Goal: Transaction & Acquisition: Purchase product/service

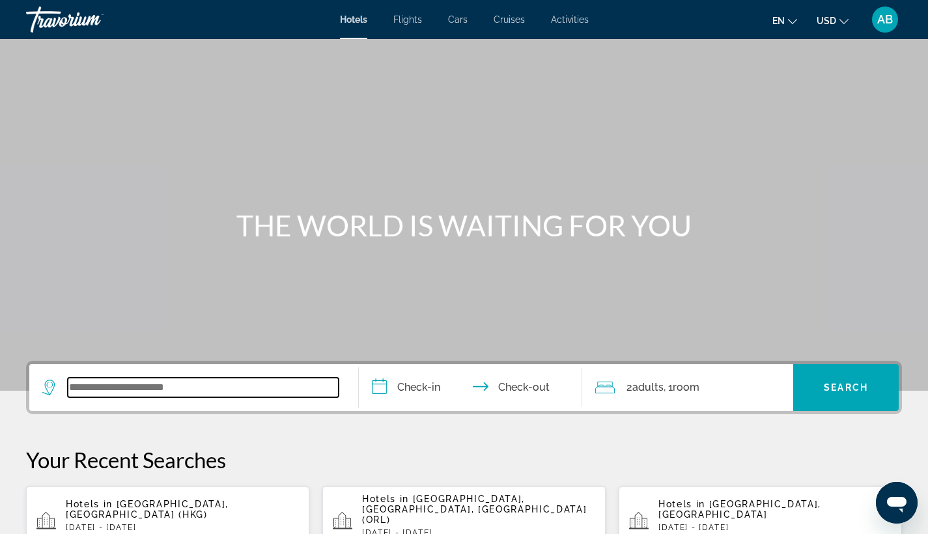
click at [124, 388] on input "Search widget" at bounding box center [203, 388] width 271 height 20
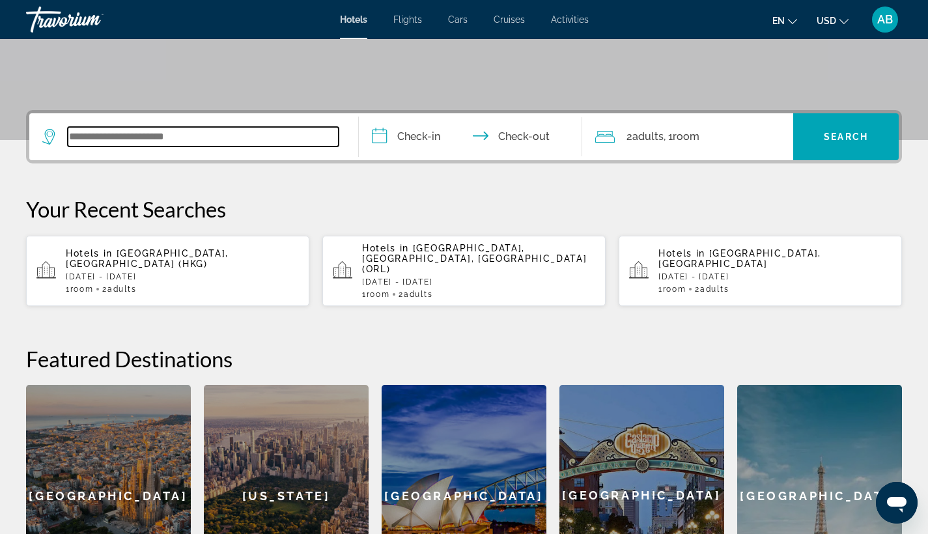
scroll to position [319, 0]
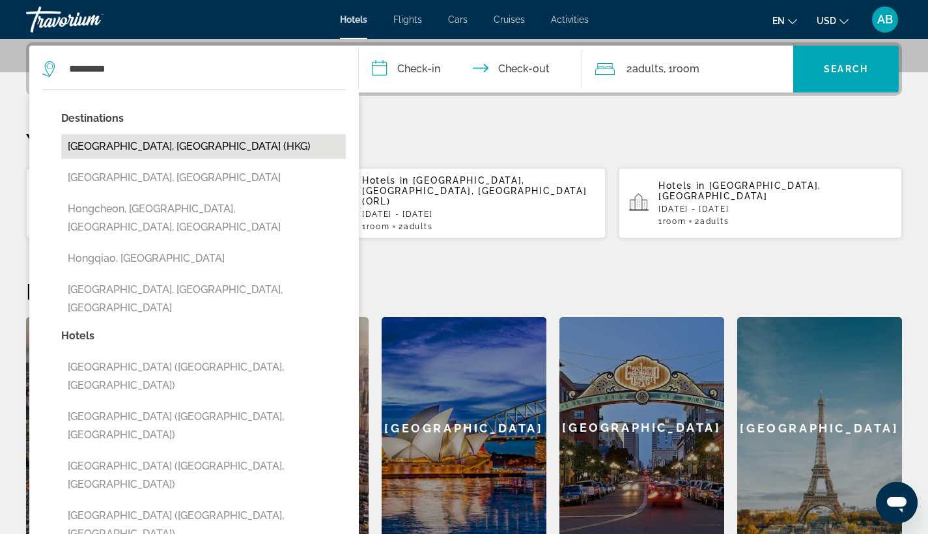
drag, startPoint x: 124, startPoint y: 388, endPoint x: 121, endPoint y: 147, distance: 240.4
click at [121, 147] on button "[GEOGRAPHIC_DATA], [GEOGRAPHIC_DATA] (HKG)" at bounding box center [203, 146] width 285 height 25
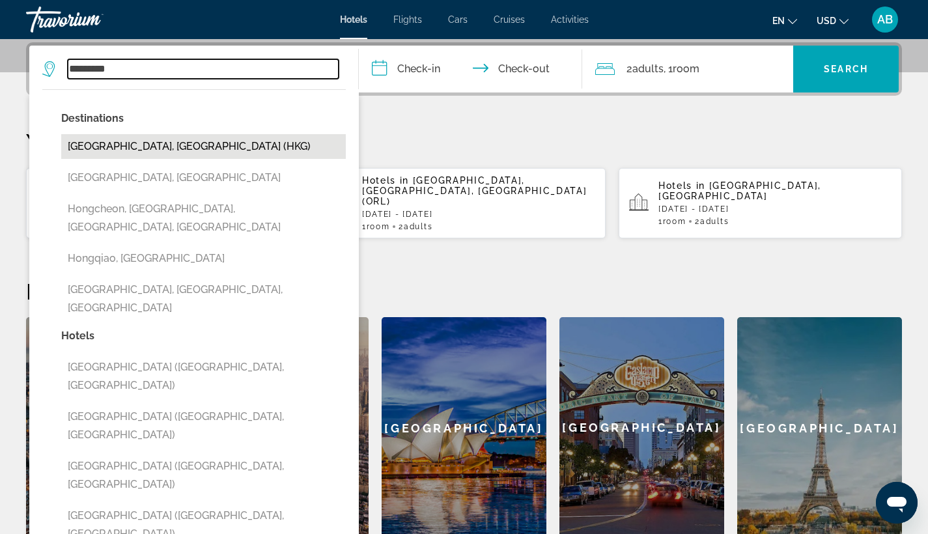
type input "**********"
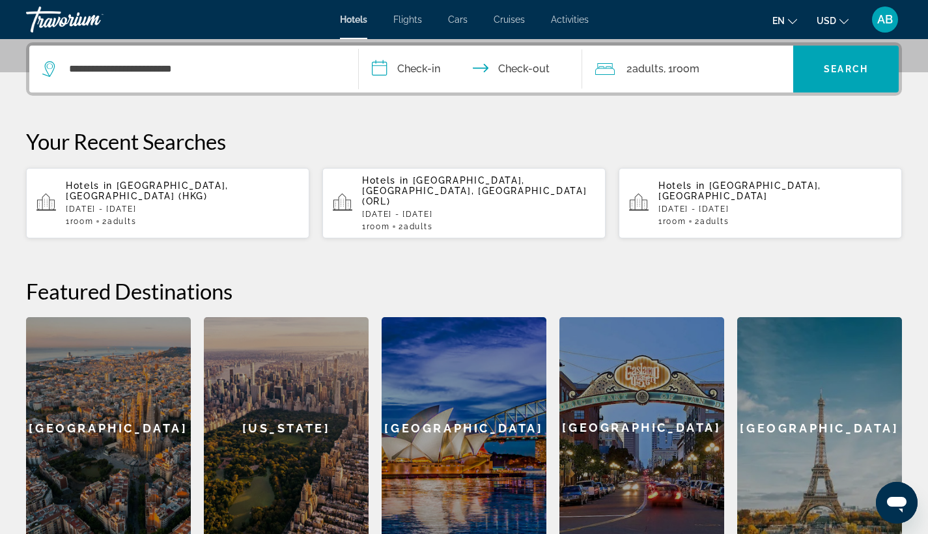
click at [403, 61] on input "**********" at bounding box center [473, 71] width 229 height 51
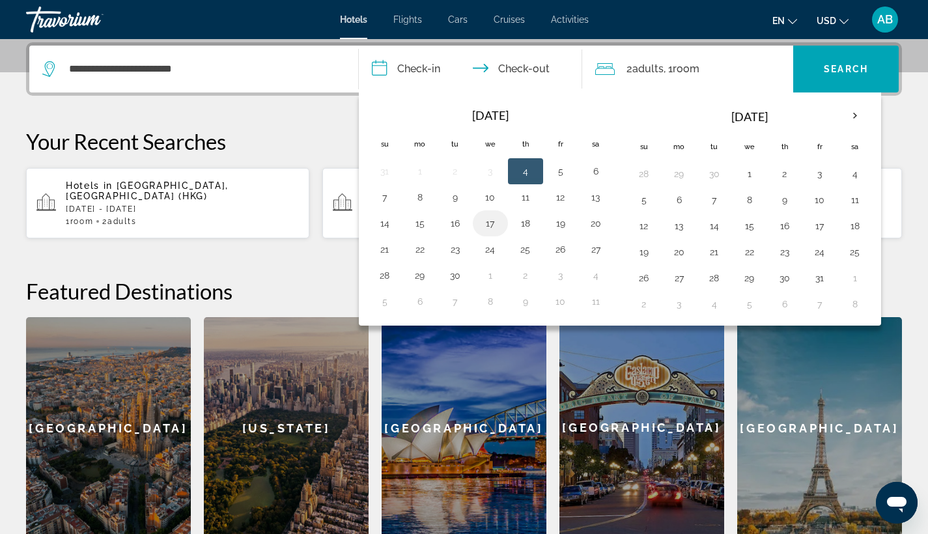
click at [489, 225] on button "17" at bounding box center [490, 223] width 21 height 18
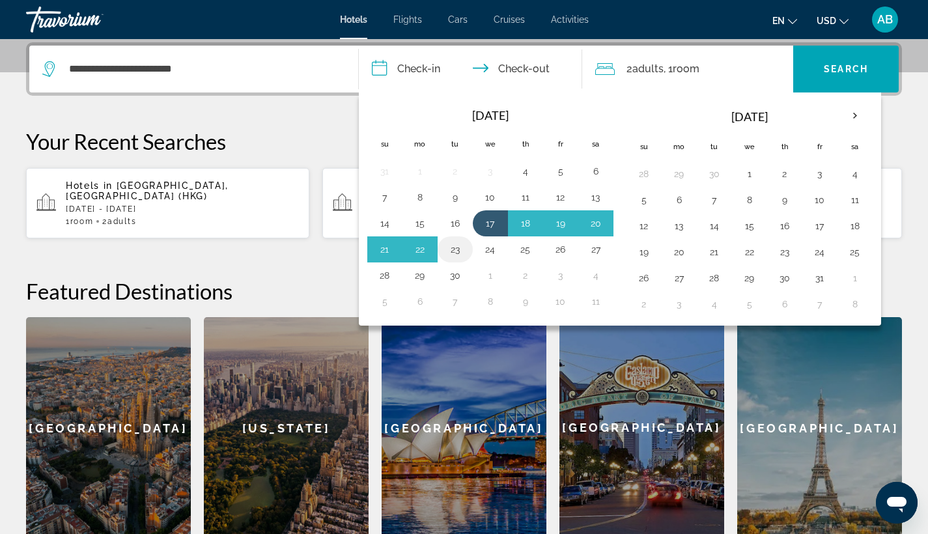
click at [455, 249] on button "23" at bounding box center [455, 249] width 21 height 18
type input "**********"
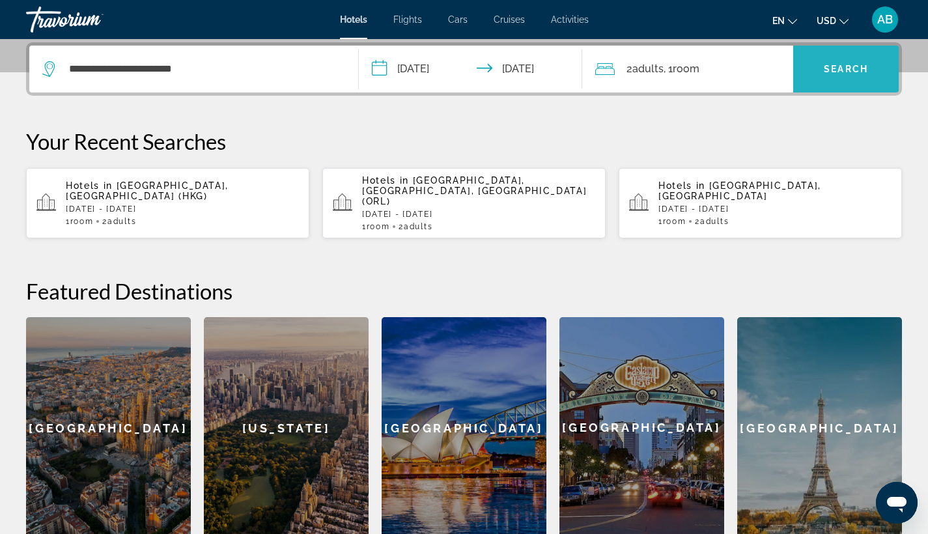
click at [840, 68] on span "Search" at bounding box center [846, 69] width 44 height 10
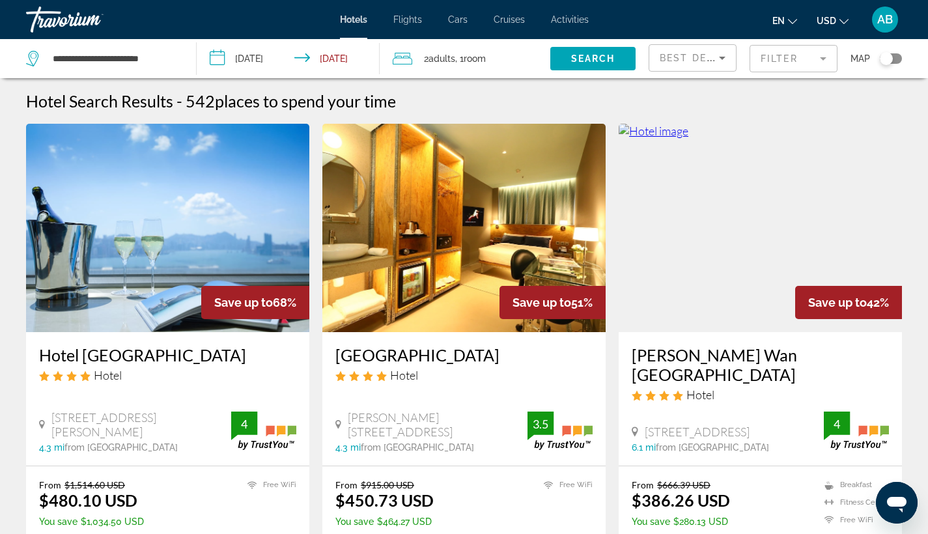
click at [792, 59] on mat-form-field "Filter" at bounding box center [794, 58] width 88 height 27
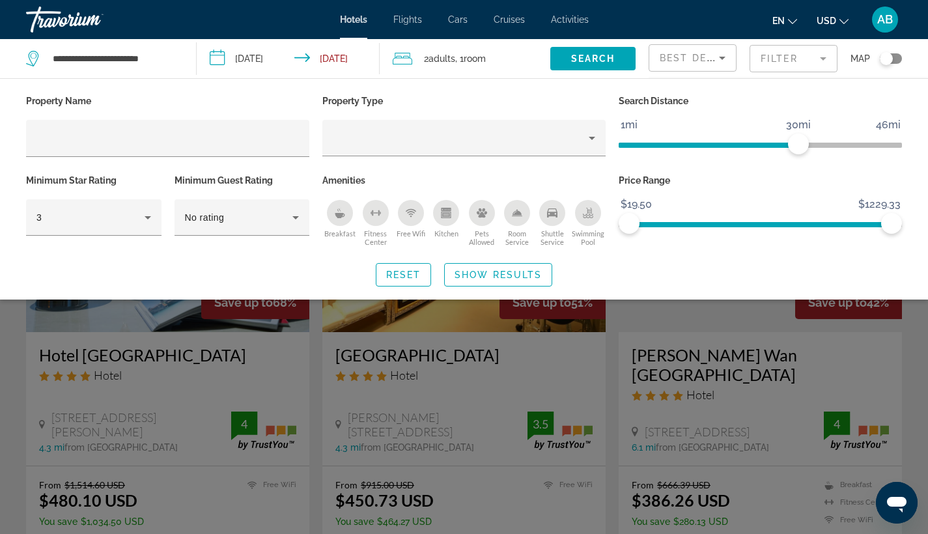
click at [558, 213] on icon "Shuttle Service" at bounding box center [552, 212] width 10 height 9
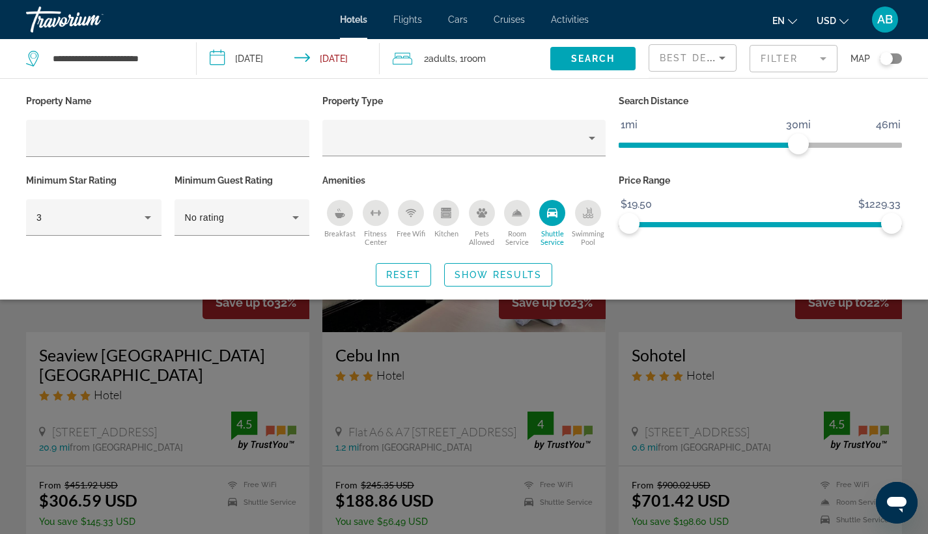
click at [410, 208] on icon "Free Wifi" at bounding box center [411, 213] width 10 height 10
click at [147, 214] on icon "Hotel Filters" at bounding box center [148, 218] width 16 height 16
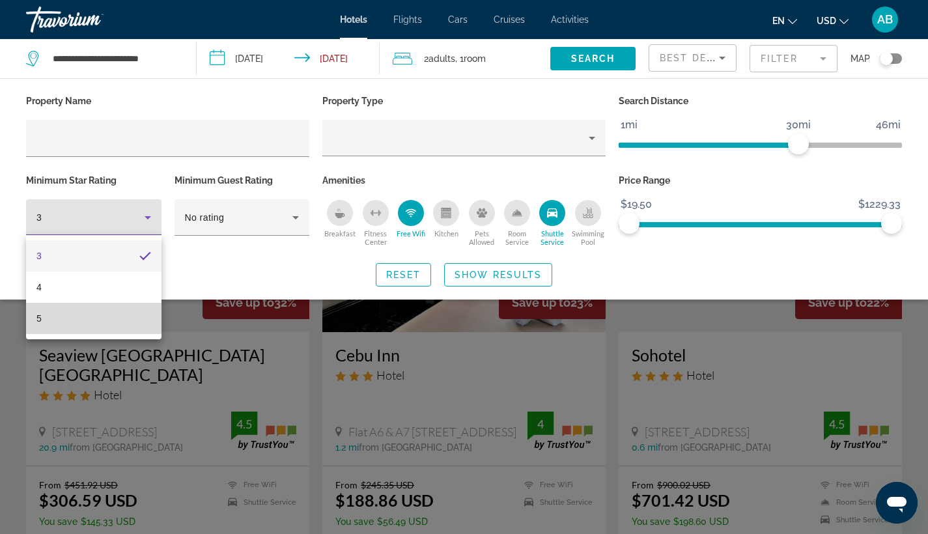
click at [101, 319] on mat-option "5" at bounding box center [94, 318] width 136 height 31
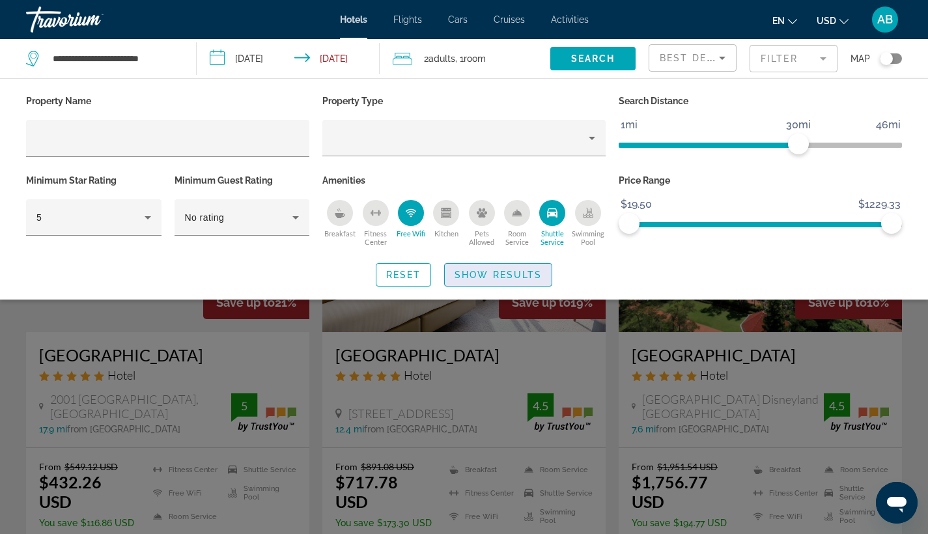
click at [516, 272] on span "Show Results" at bounding box center [498, 275] width 87 height 10
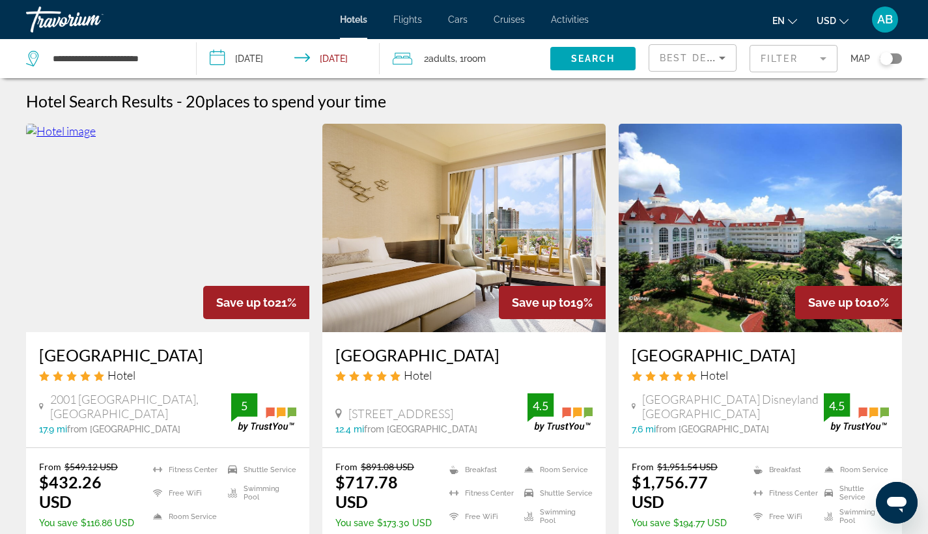
click at [450, 235] on img "Main content" at bounding box center [463, 228] width 283 height 208
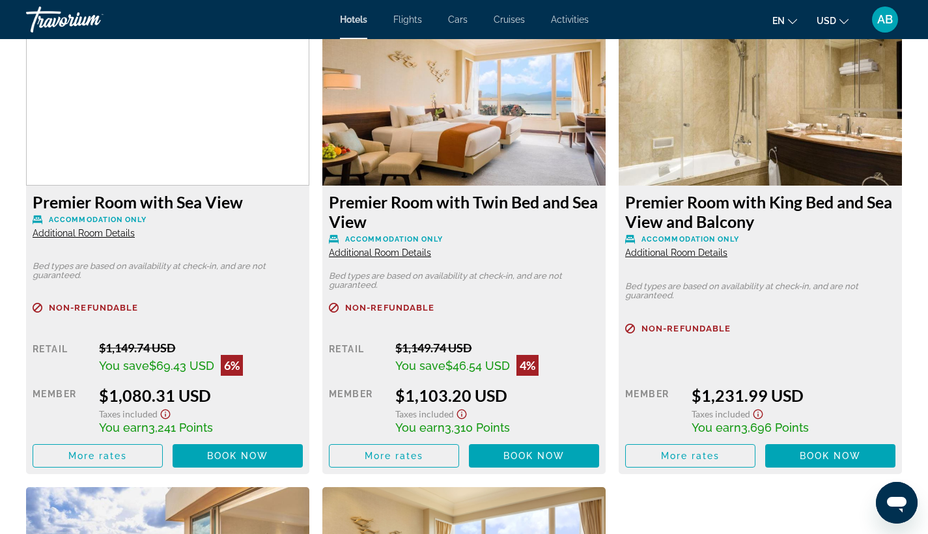
scroll to position [3659, 0]
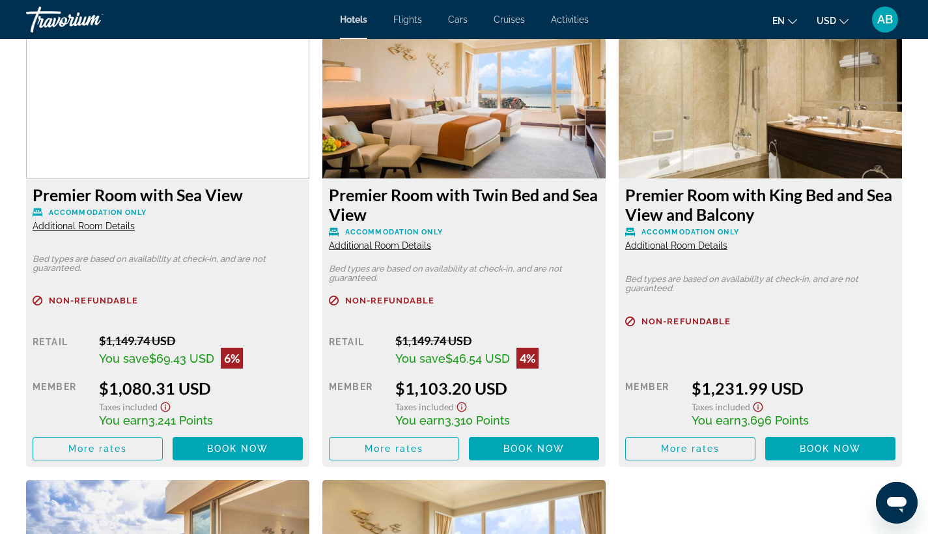
click at [797, 99] on img "Main content" at bounding box center [760, 97] width 283 height 163
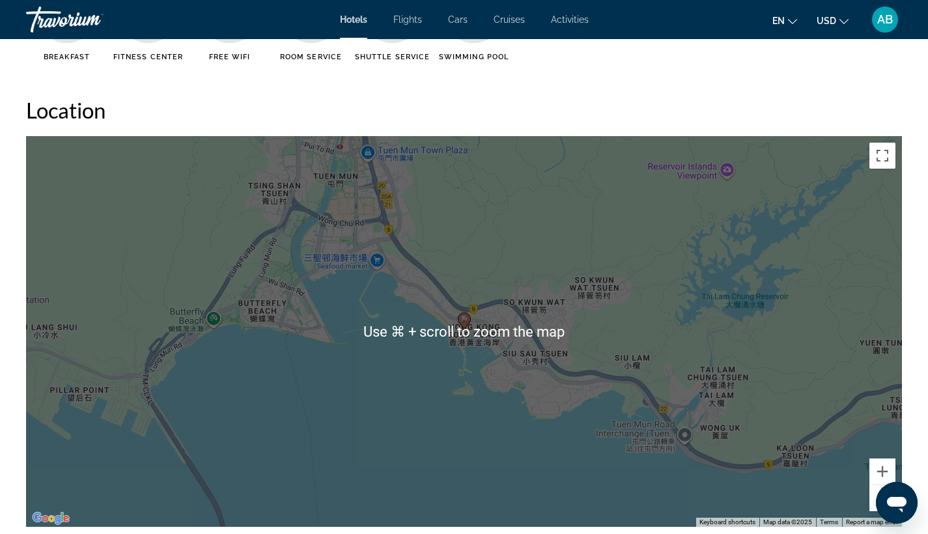
scroll to position [1176, 0]
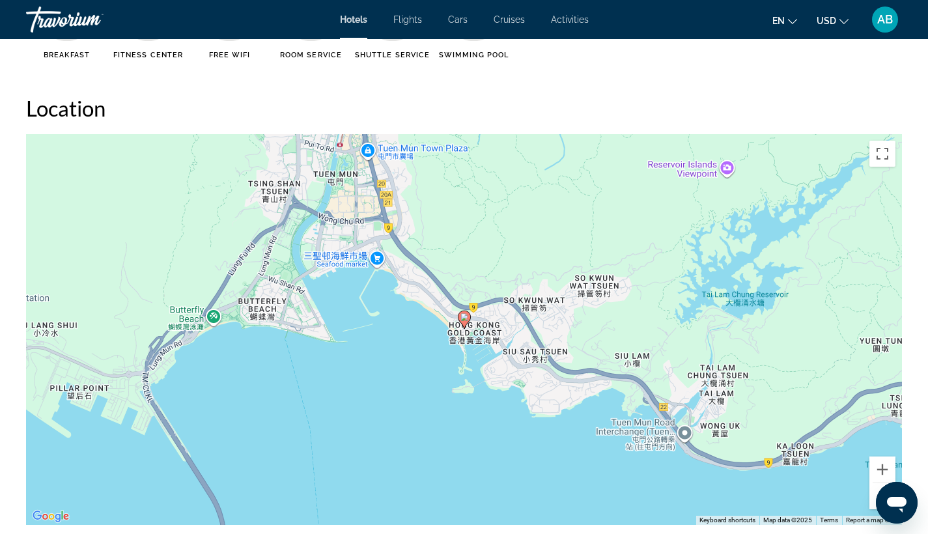
click at [883, 468] on button "Zoom in" at bounding box center [883, 470] width 26 height 26
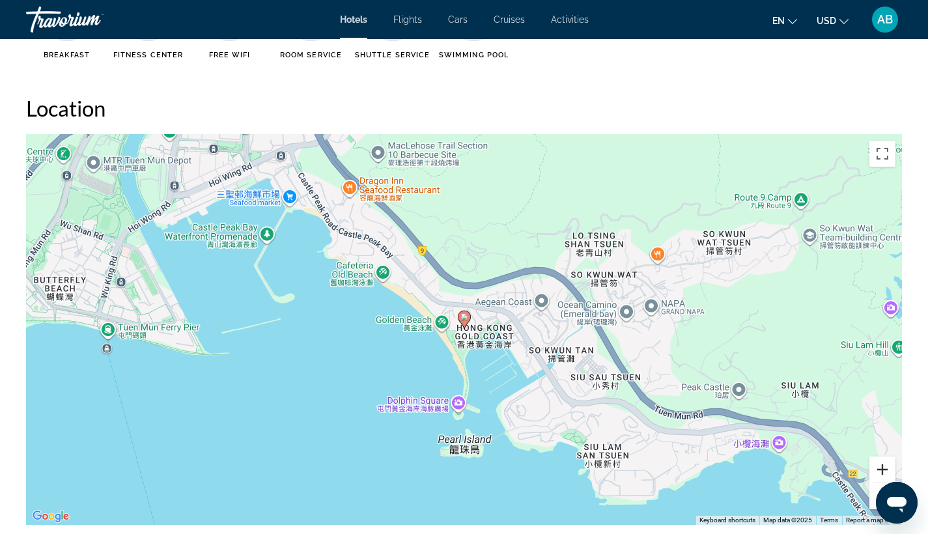
click at [880, 467] on button "Zoom in" at bounding box center [883, 470] width 26 height 26
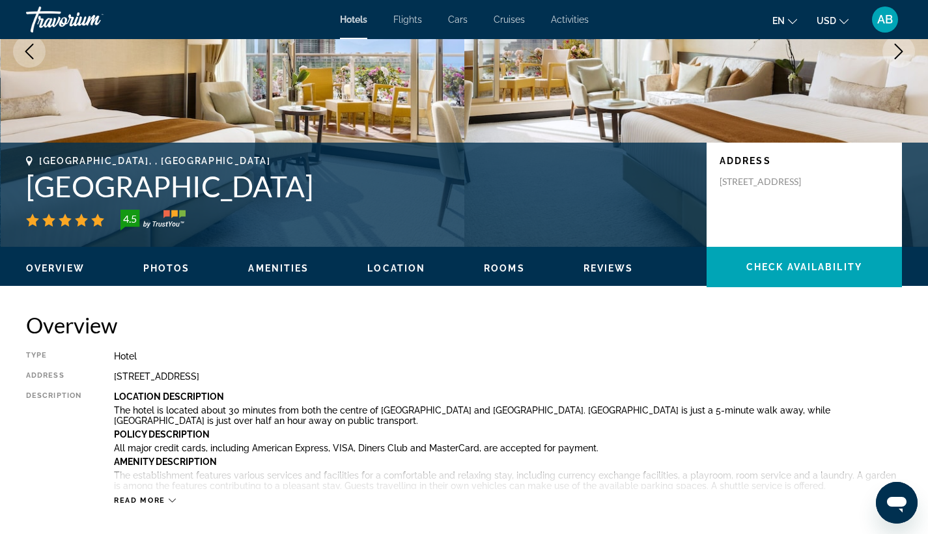
scroll to position [185, 0]
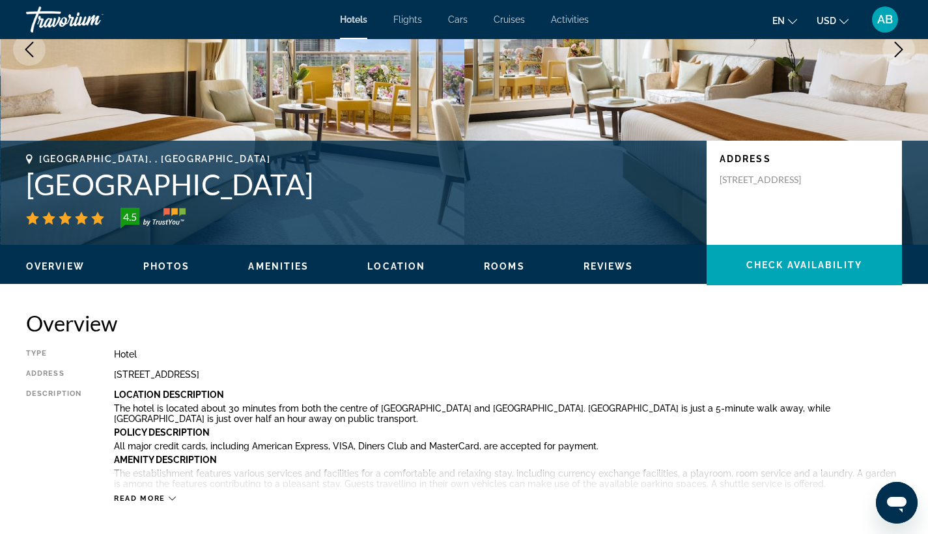
click at [169, 495] on icon "Main content" at bounding box center [172, 498] width 7 height 7
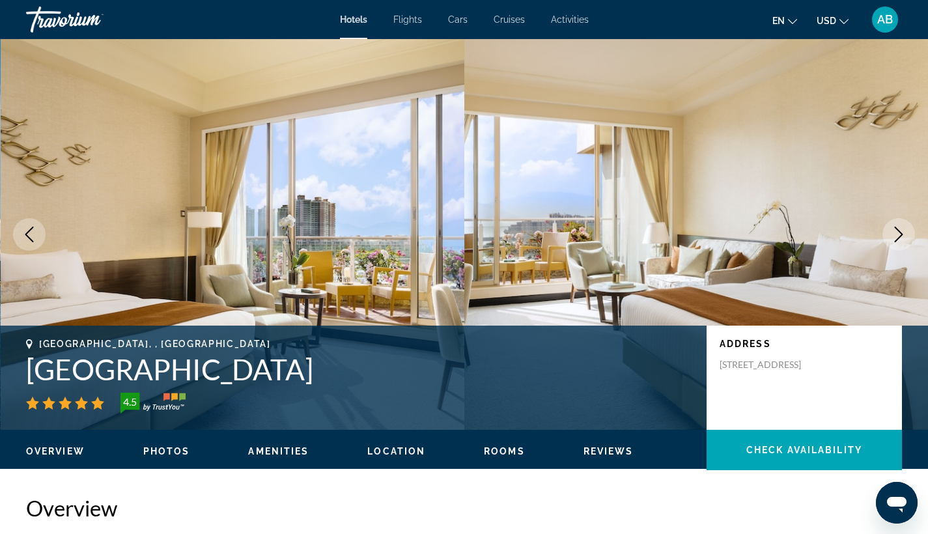
scroll to position [0, 0]
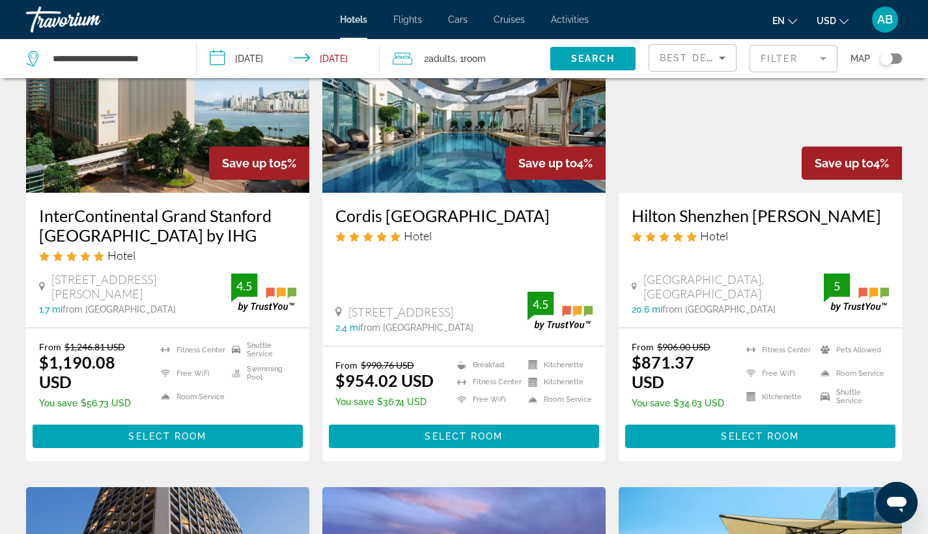
scroll to position [1107, 0]
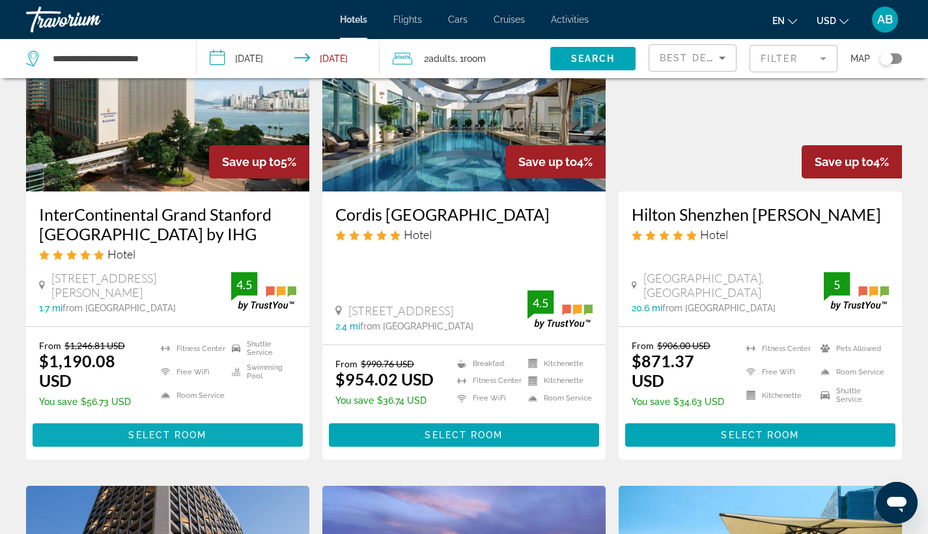
click at [146, 431] on span "Select Room" at bounding box center [167, 435] width 78 height 10
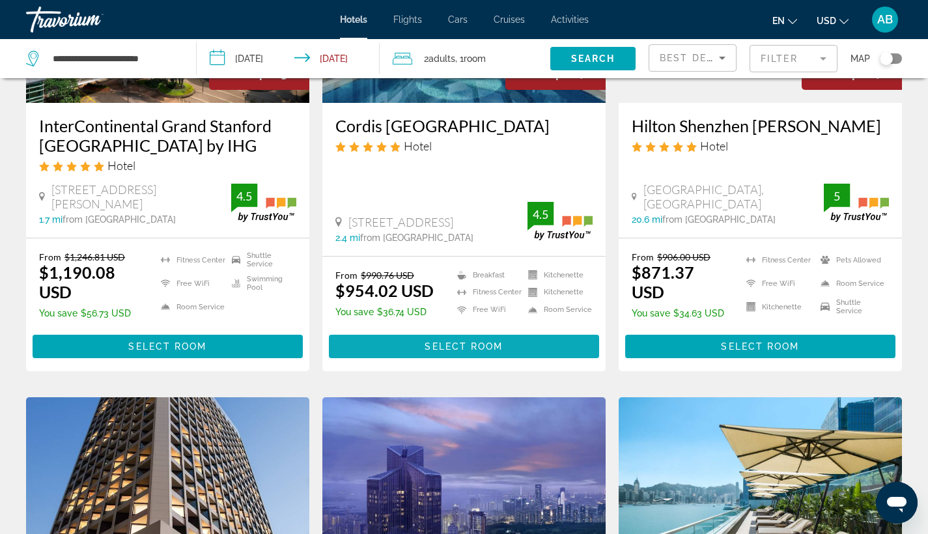
scroll to position [1201, 0]
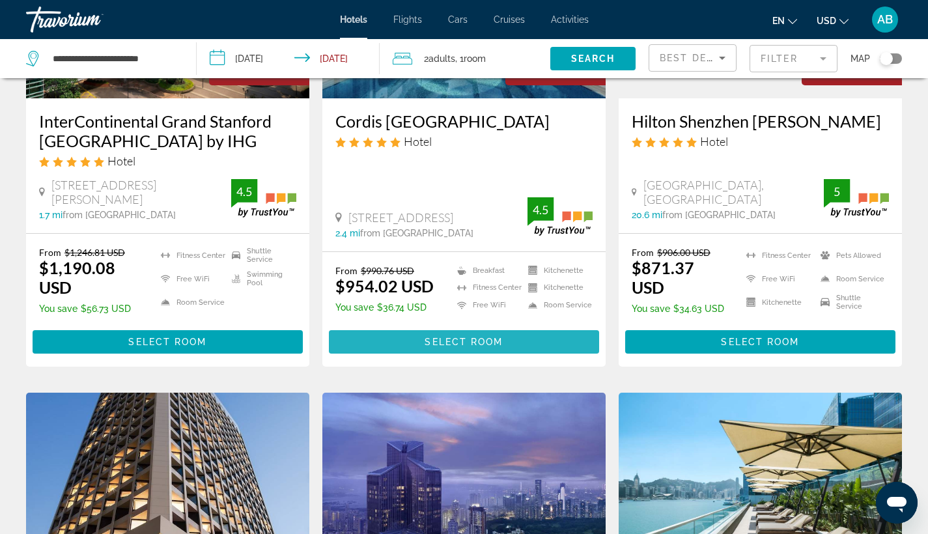
click at [447, 337] on span "Select Room" at bounding box center [464, 342] width 78 height 10
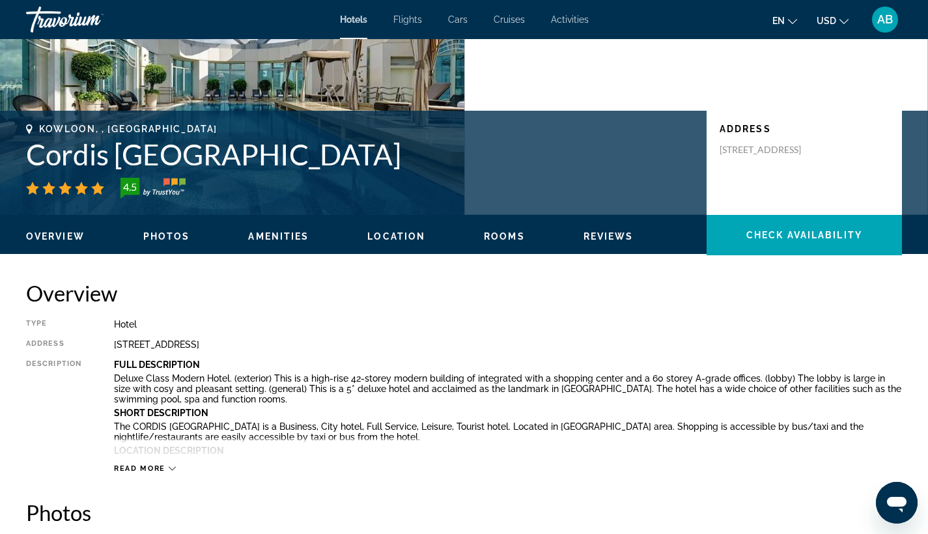
scroll to position [216, 0]
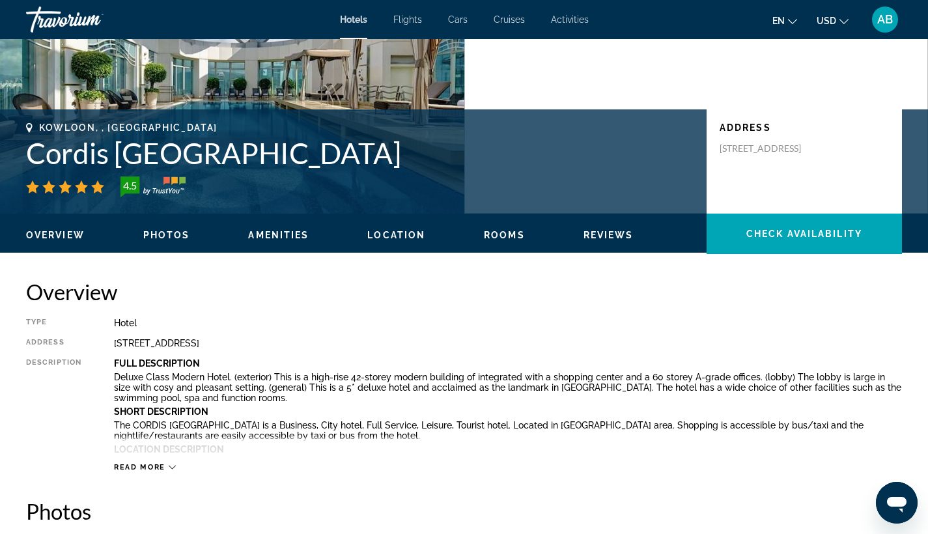
click at [169, 464] on icon "Main content" at bounding box center [172, 467] width 7 height 7
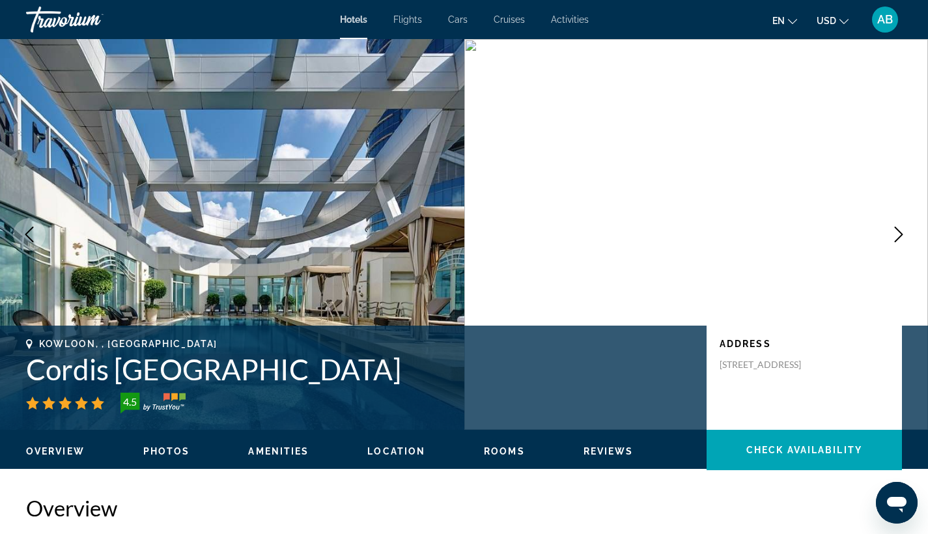
scroll to position [0, 0]
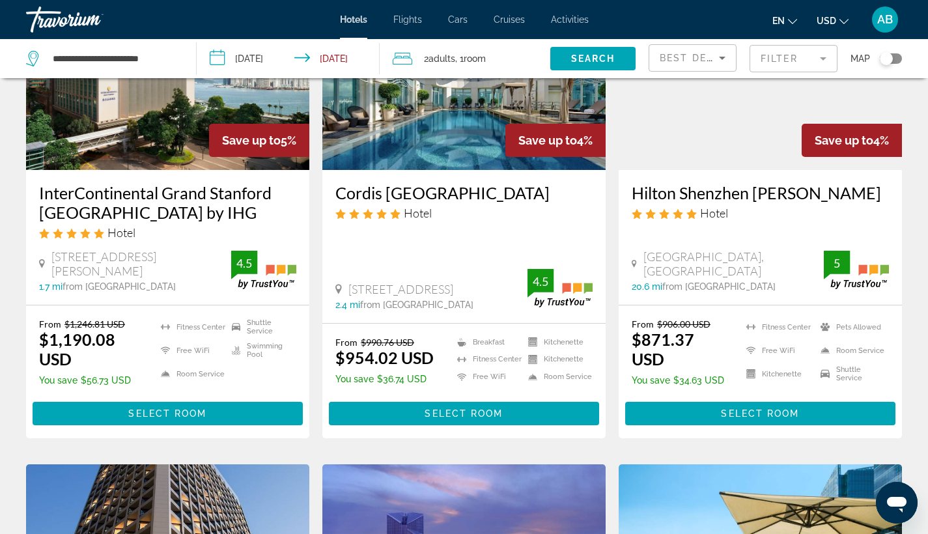
scroll to position [1130, 0]
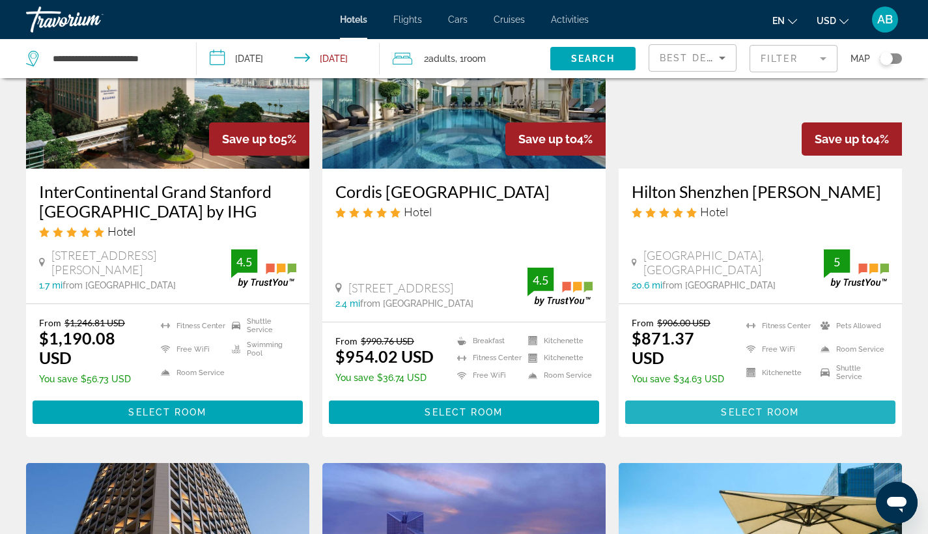
click at [707, 407] on span "Main content" at bounding box center [760, 412] width 270 height 31
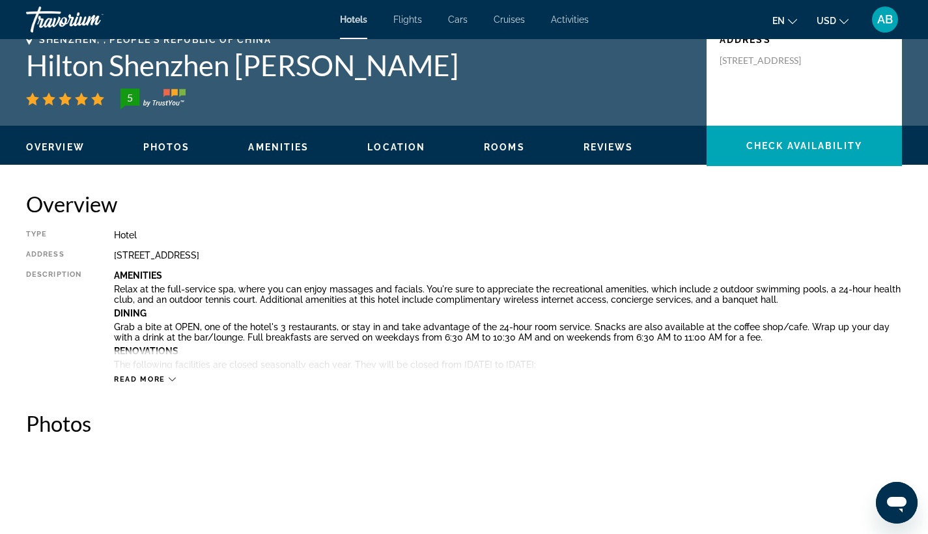
scroll to position [305, 0]
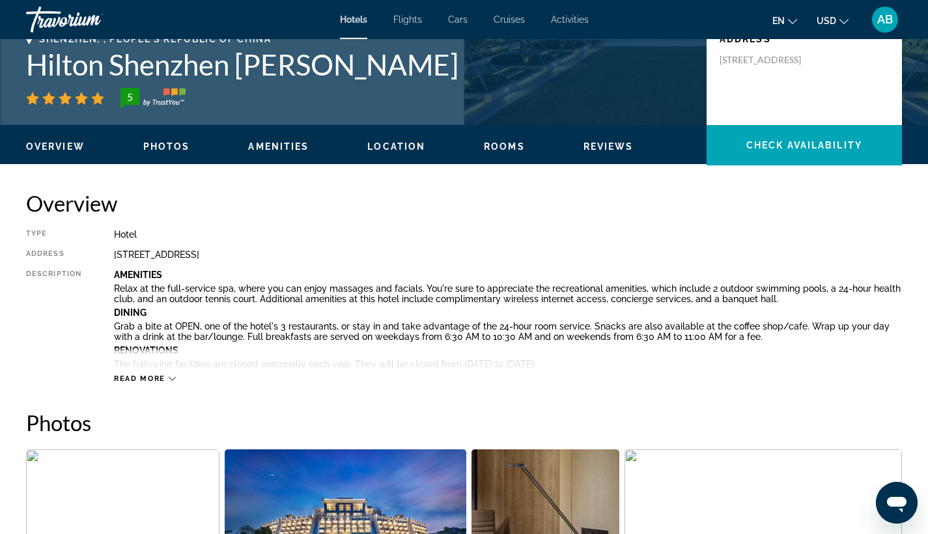
click at [167, 377] on div "Read more" at bounding box center [145, 379] width 62 height 8
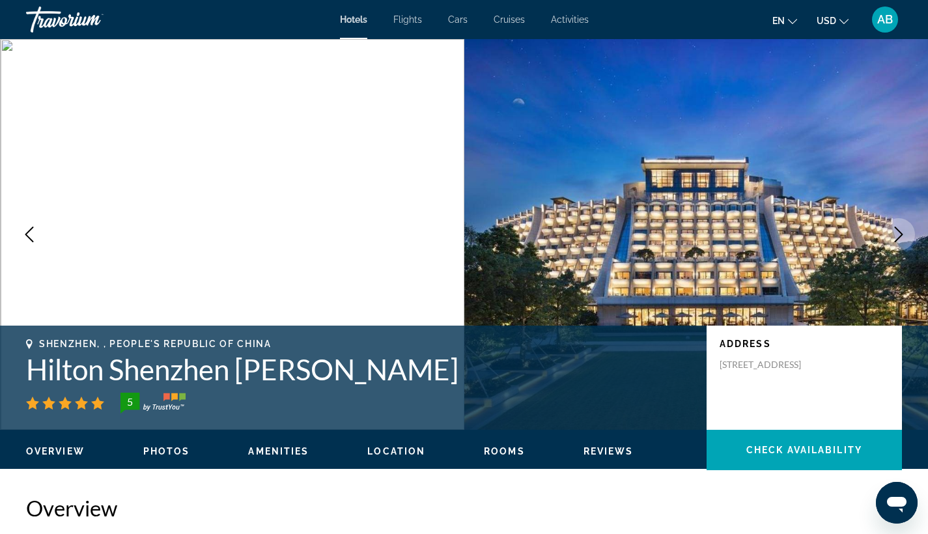
scroll to position [0, 0]
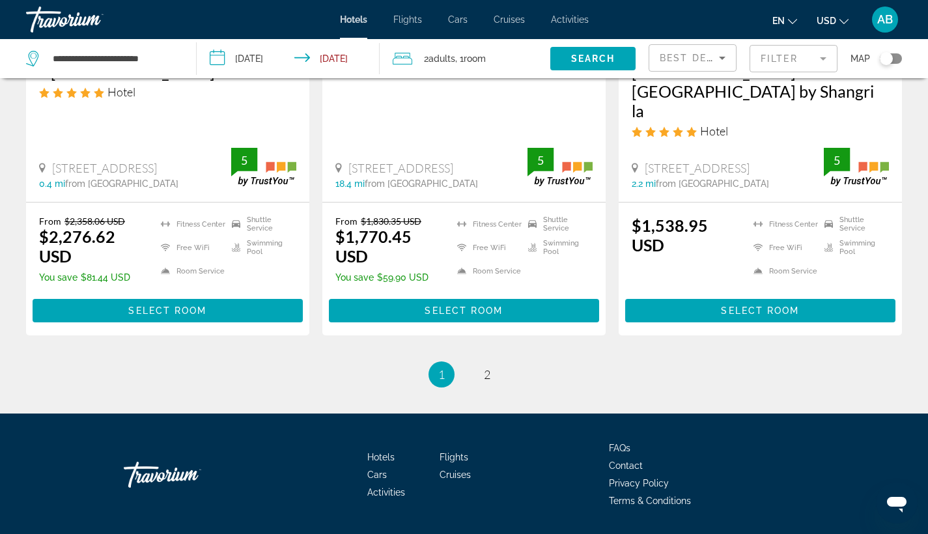
scroll to position [1772, 0]
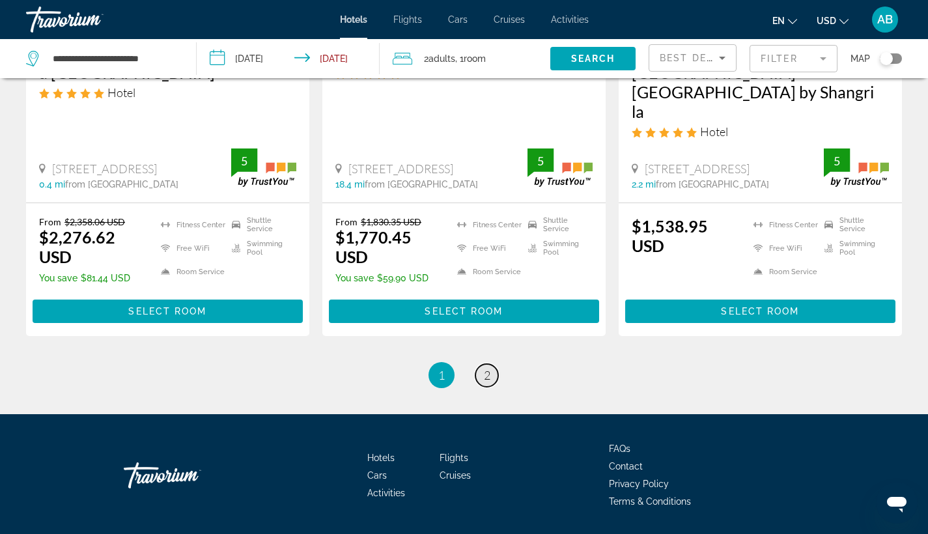
click at [487, 368] on span "2" at bounding box center [487, 375] width 7 height 14
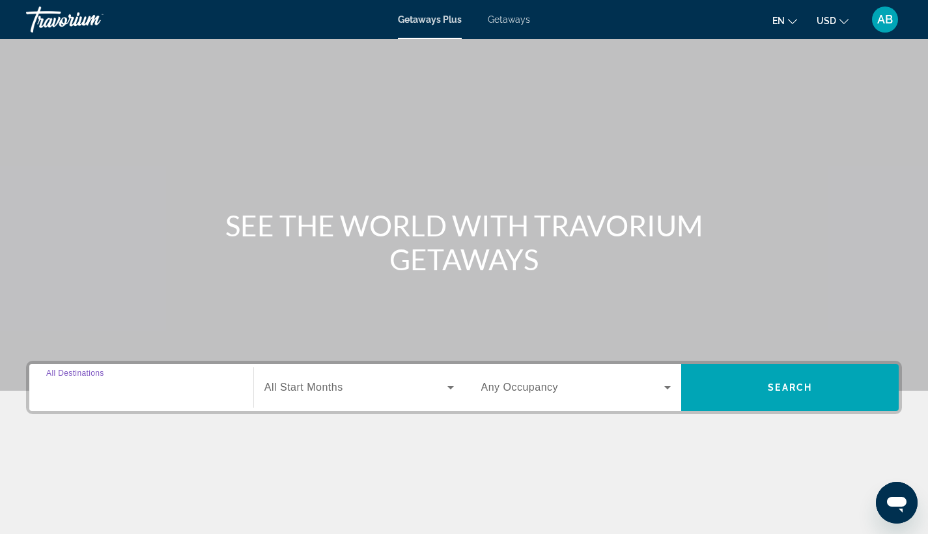
click at [124, 392] on input "Destination All Destinations" at bounding box center [141, 388] width 190 height 16
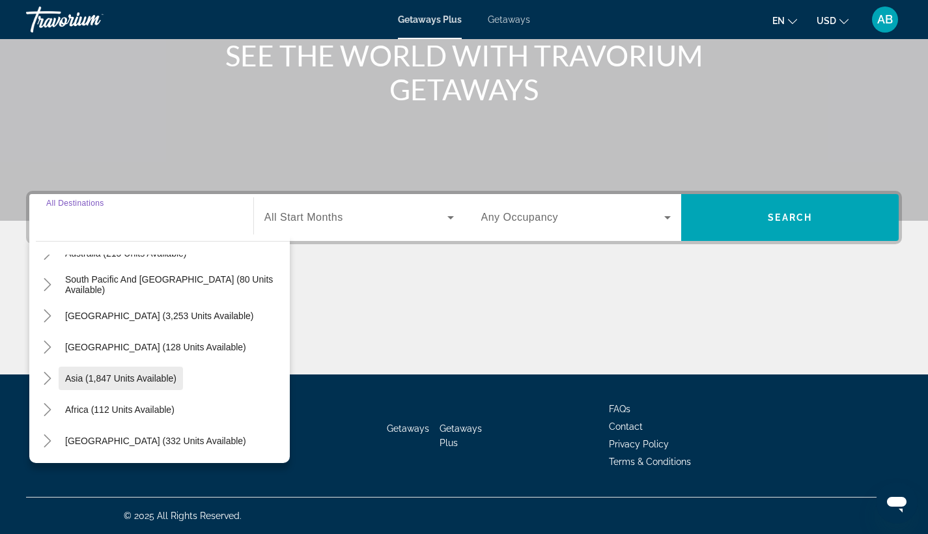
scroll to position [211, 0]
click at [123, 373] on span "Search widget" at bounding box center [121, 378] width 124 height 31
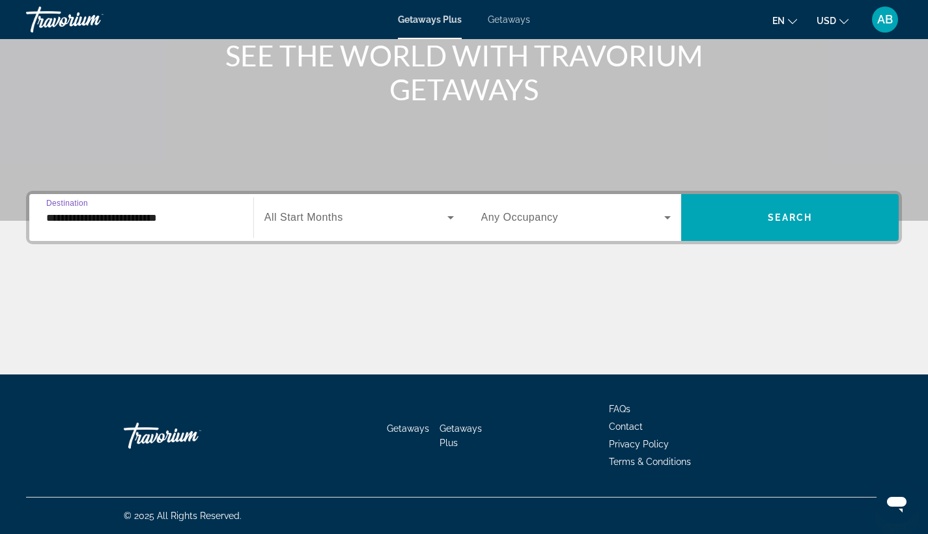
click at [152, 217] on input "**********" at bounding box center [141, 218] width 190 height 16
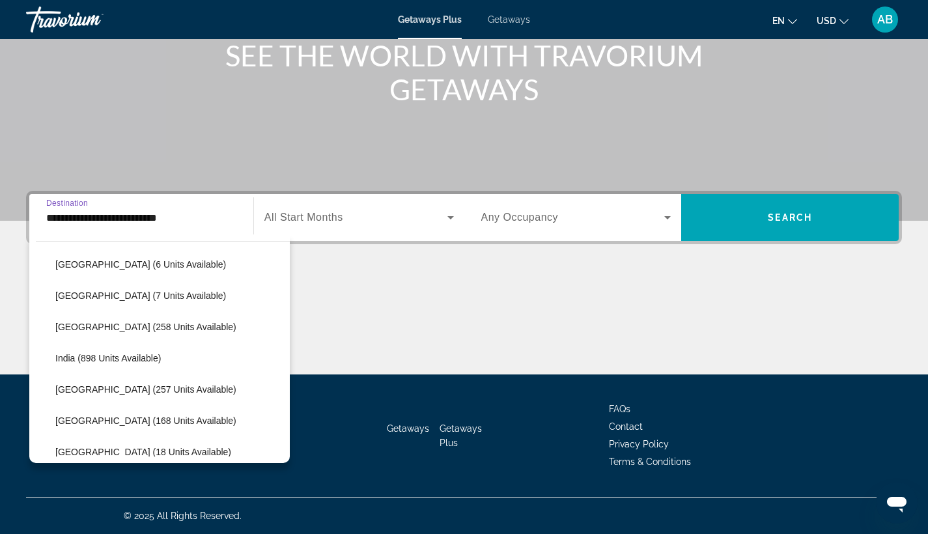
scroll to position [346, 0]
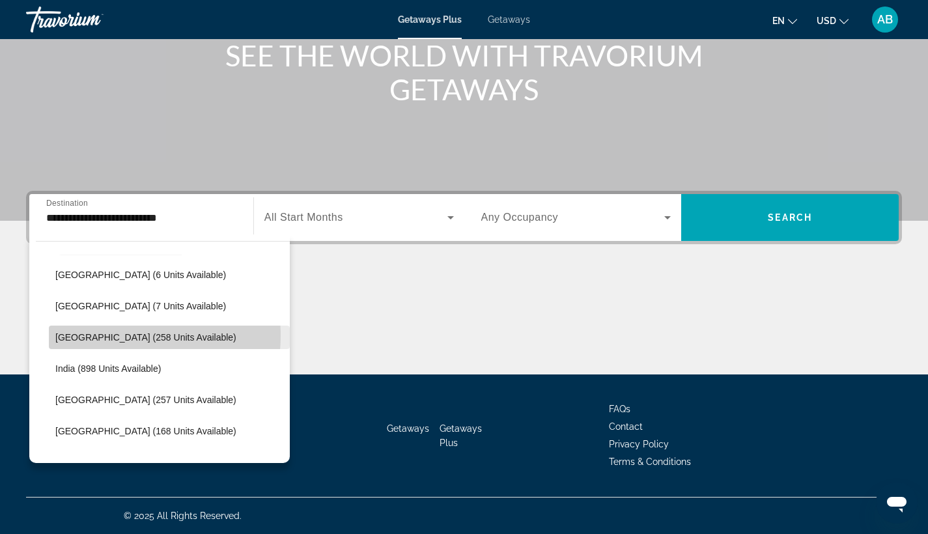
click at [110, 335] on span "China (258 units available)" at bounding box center [145, 337] width 181 height 10
type input "**********"
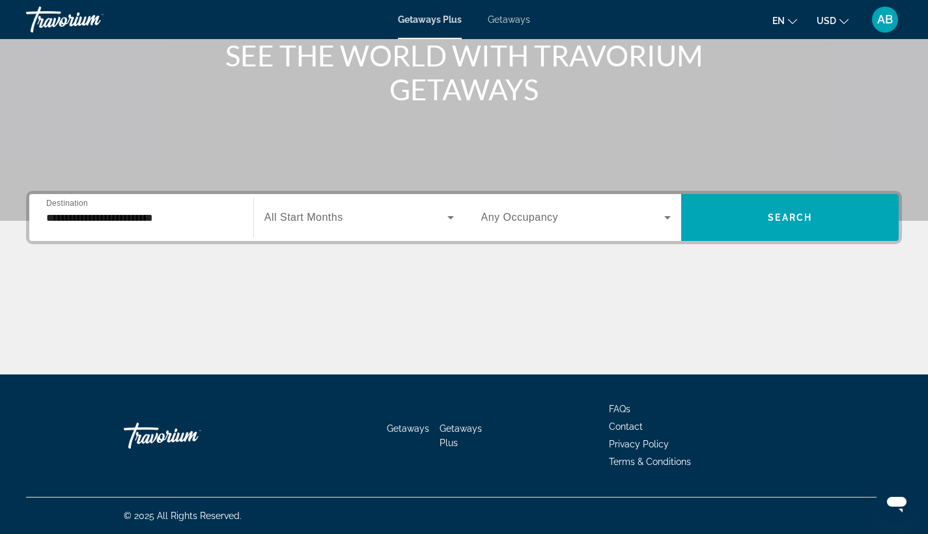
click at [309, 217] on span "All Start Months" at bounding box center [303, 217] width 79 height 11
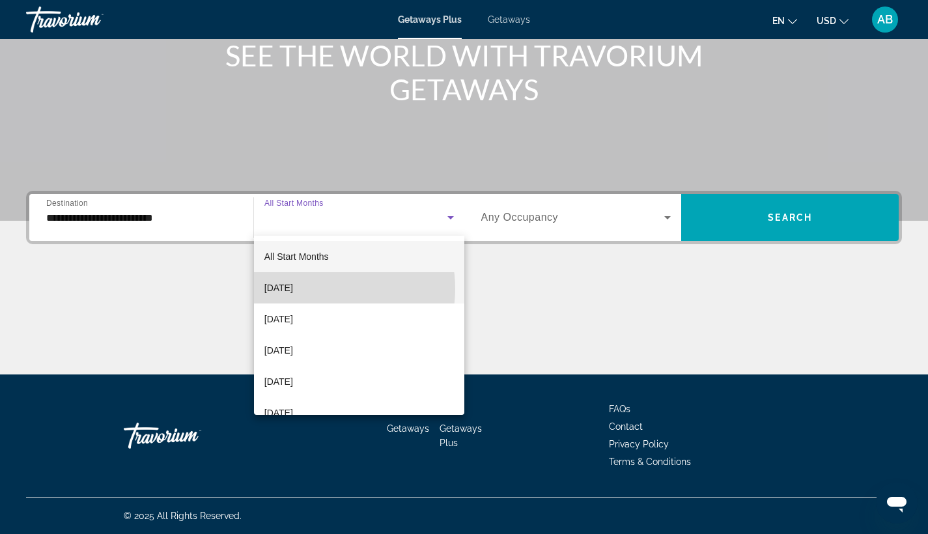
click at [293, 289] on span "September 2025" at bounding box center [278, 288] width 29 height 16
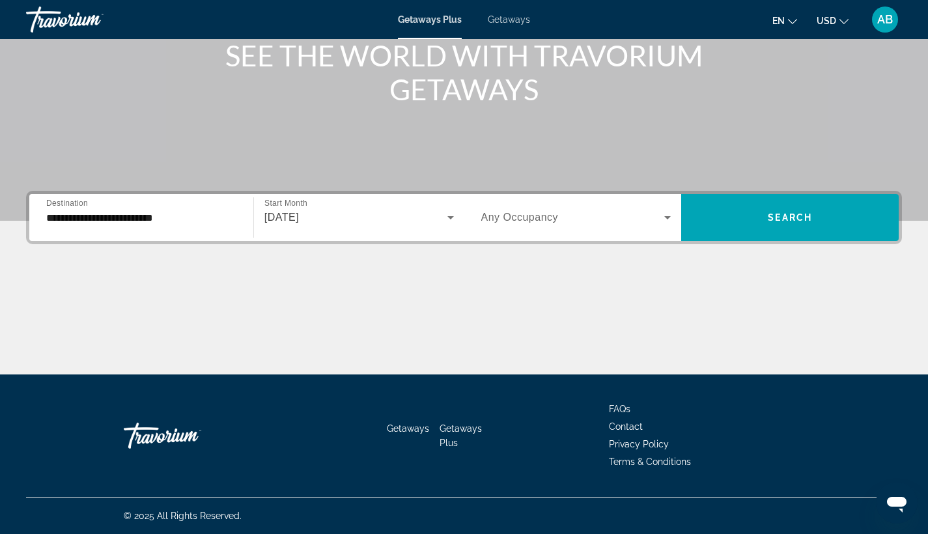
click at [525, 216] on span "Any Occupancy" at bounding box center [520, 217] width 78 height 11
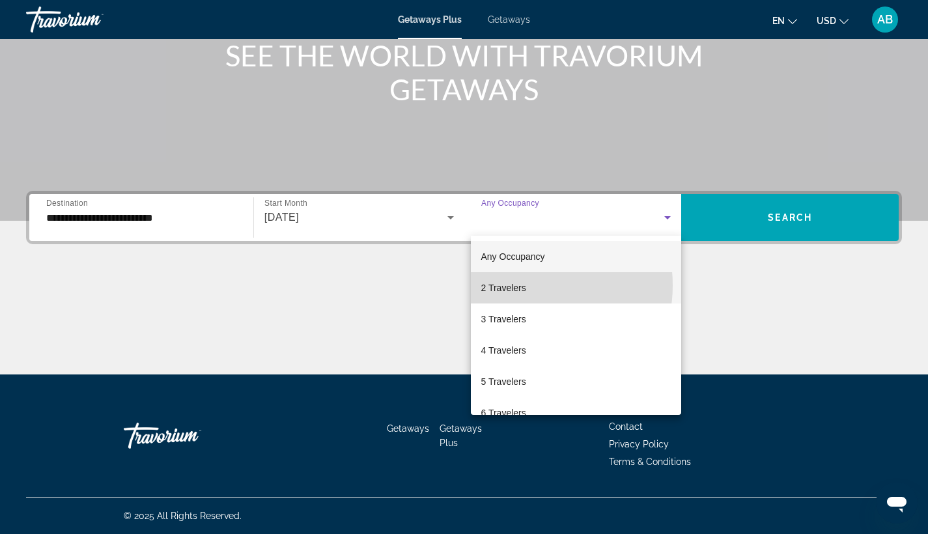
click at [517, 285] on span "2 Travelers" at bounding box center [503, 288] width 45 height 16
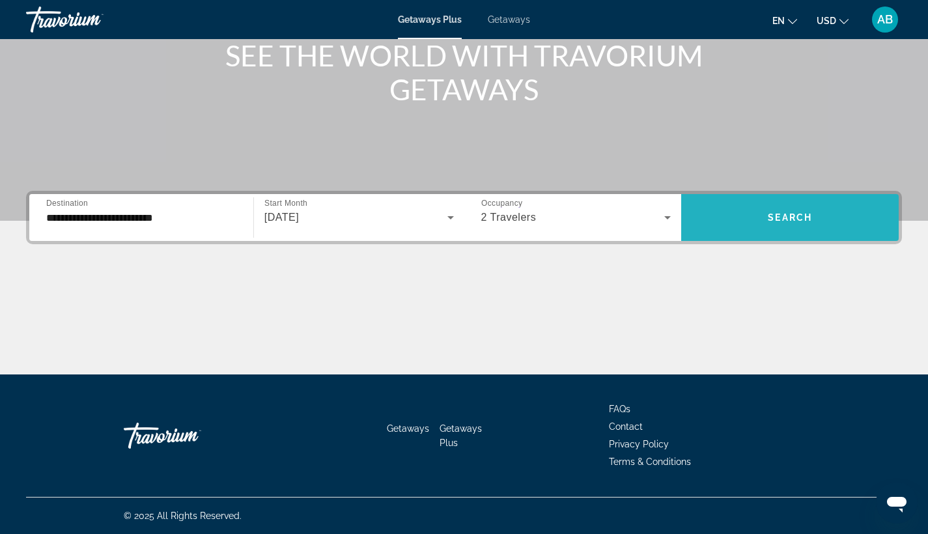
click at [754, 214] on span "Search widget" at bounding box center [790, 217] width 218 height 31
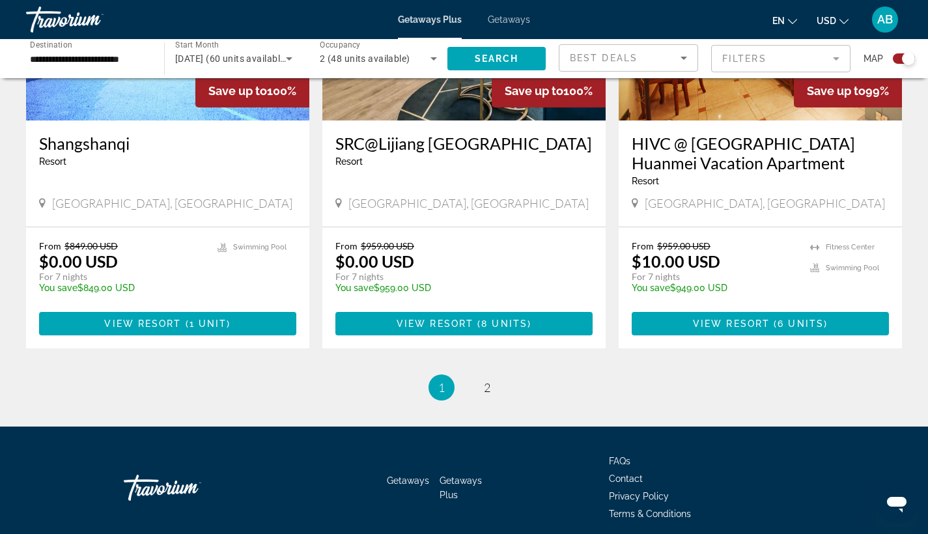
scroll to position [2037, 0]
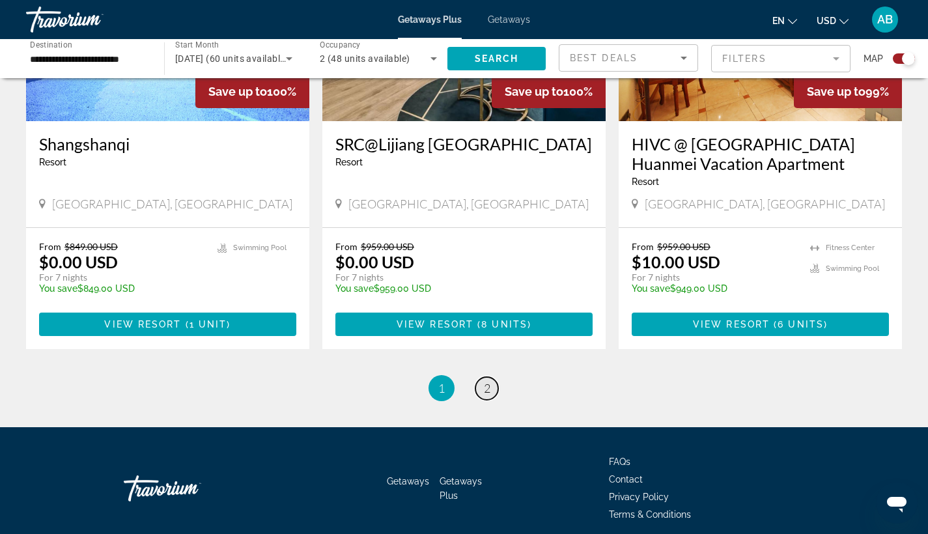
click at [491, 377] on link "page 2" at bounding box center [487, 388] width 23 height 23
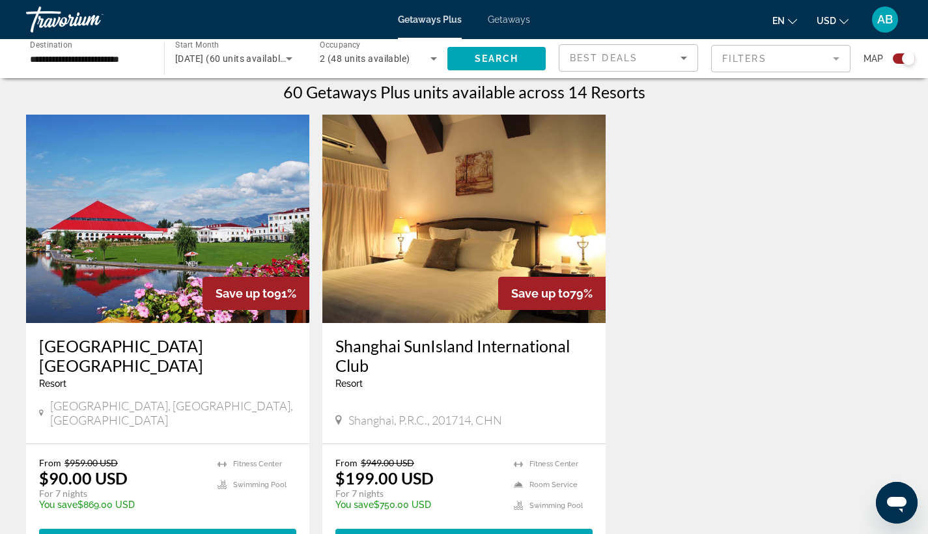
scroll to position [414, 0]
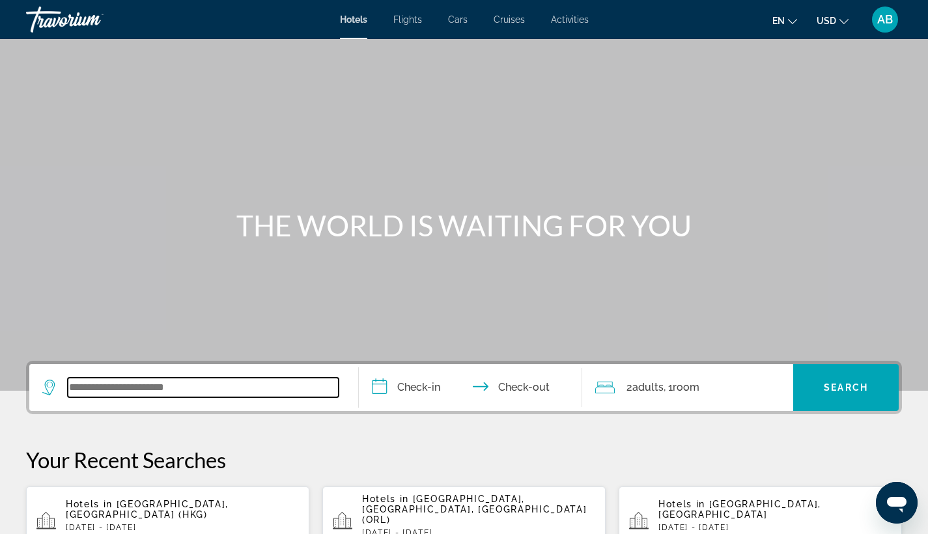
click at [70, 383] on input "Search widget" at bounding box center [203, 388] width 271 height 20
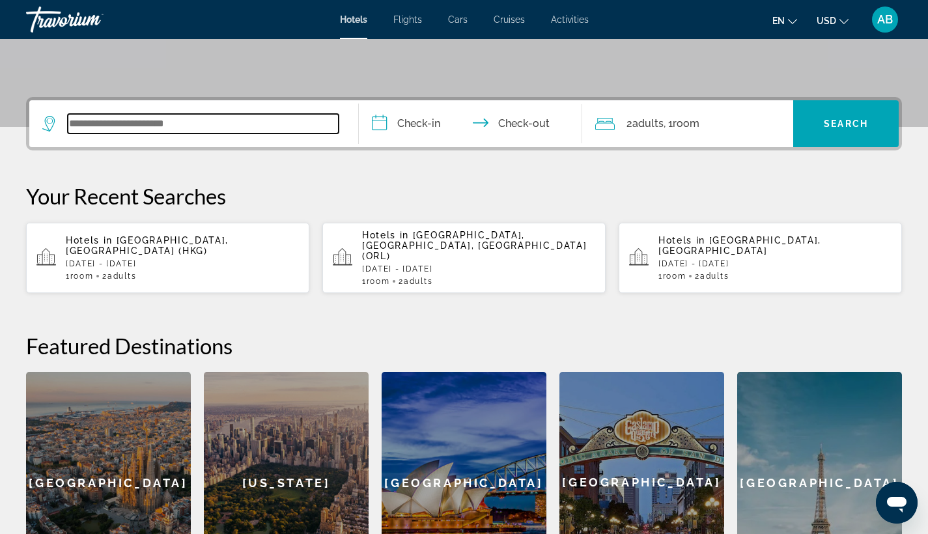
scroll to position [319, 0]
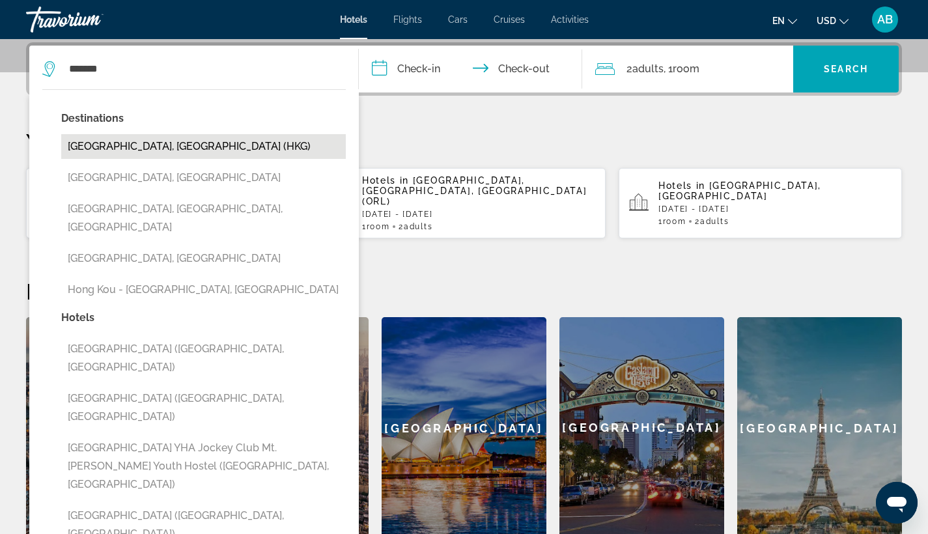
click at [120, 150] on button "[GEOGRAPHIC_DATA], [GEOGRAPHIC_DATA] (HKG)" at bounding box center [203, 146] width 285 height 25
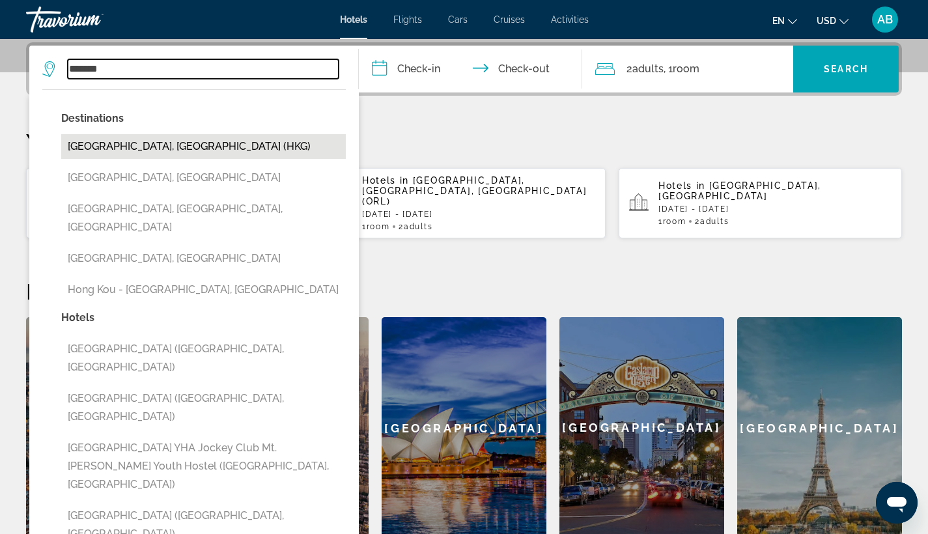
type input "**********"
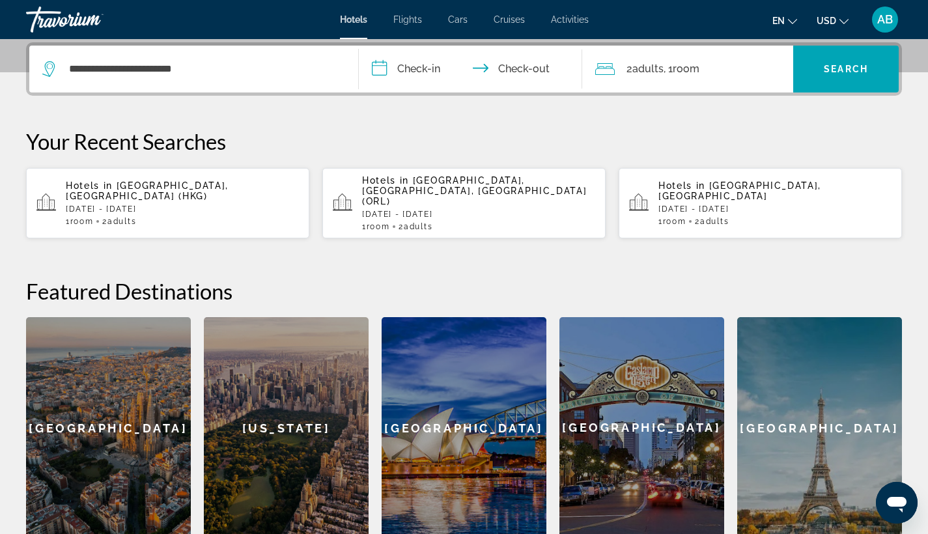
click at [420, 66] on input "**********" at bounding box center [473, 71] width 229 height 51
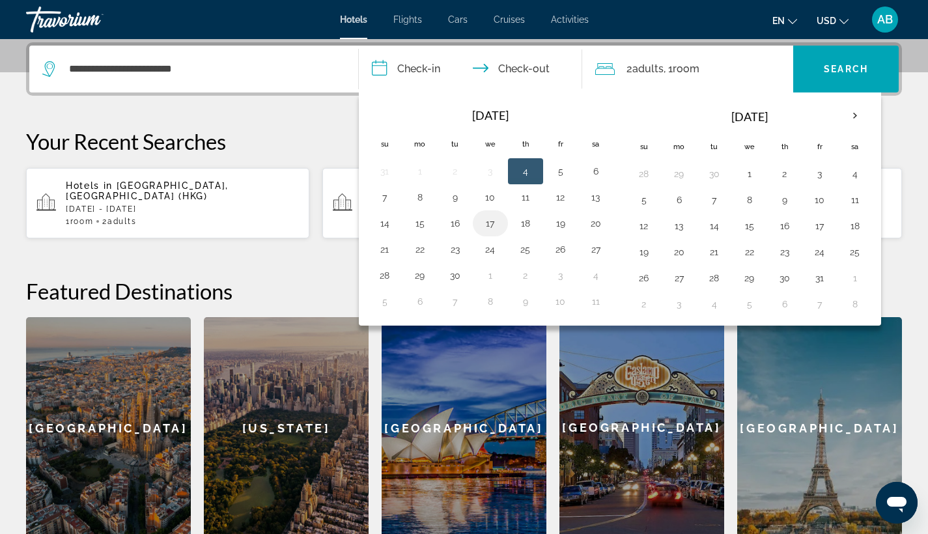
click at [492, 221] on button "17" at bounding box center [490, 223] width 21 height 18
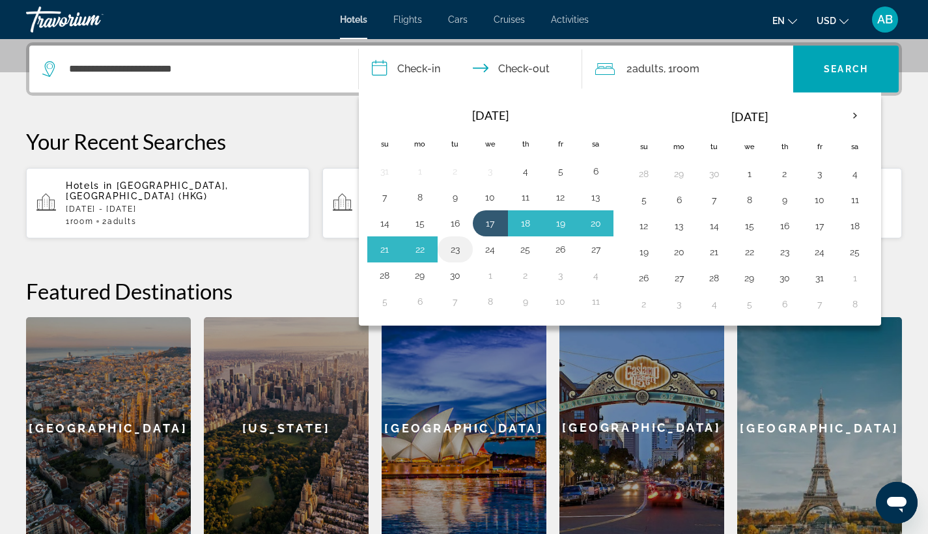
click at [459, 249] on button "23" at bounding box center [455, 249] width 21 height 18
type input "**********"
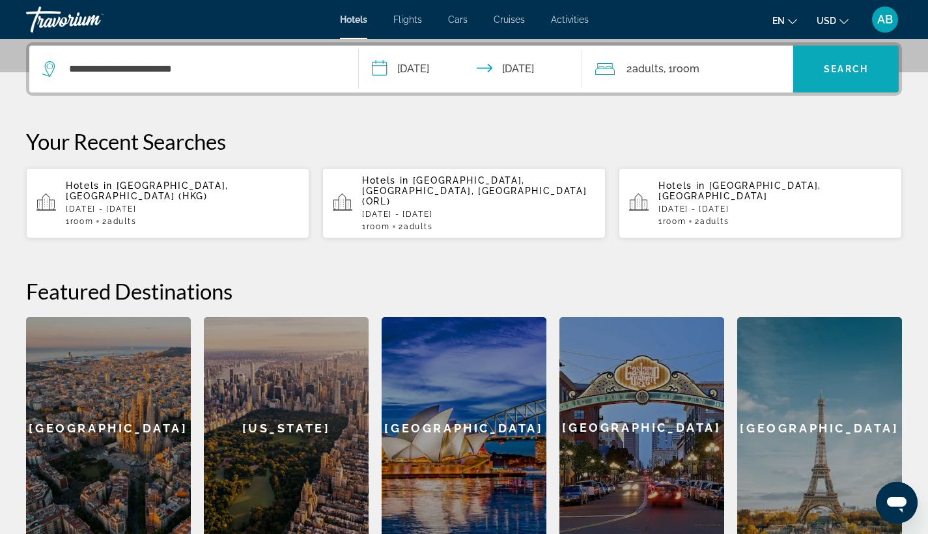
click at [822, 65] on span "Search widget" at bounding box center [846, 68] width 106 height 31
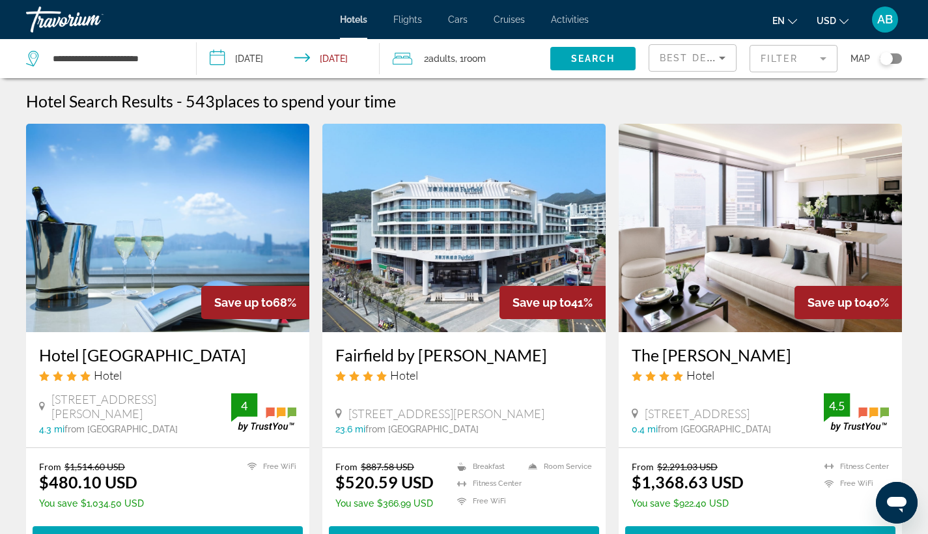
click at [804, 61] on mat-form-field "Filter" at bounding box center [794, 58] width 88 height 27
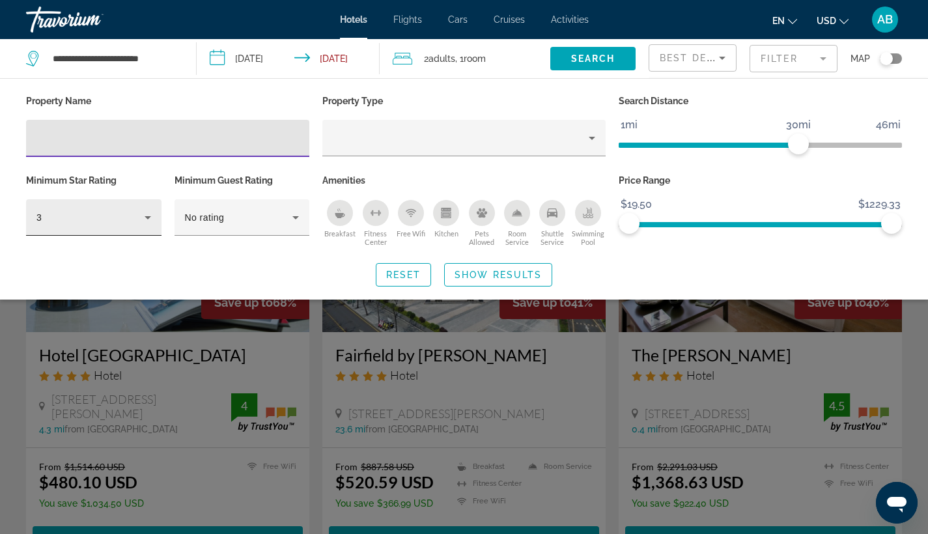
click at [142, 214] on icon "Hotel Filters" at bounding box center [148, 218] width 16 height 16
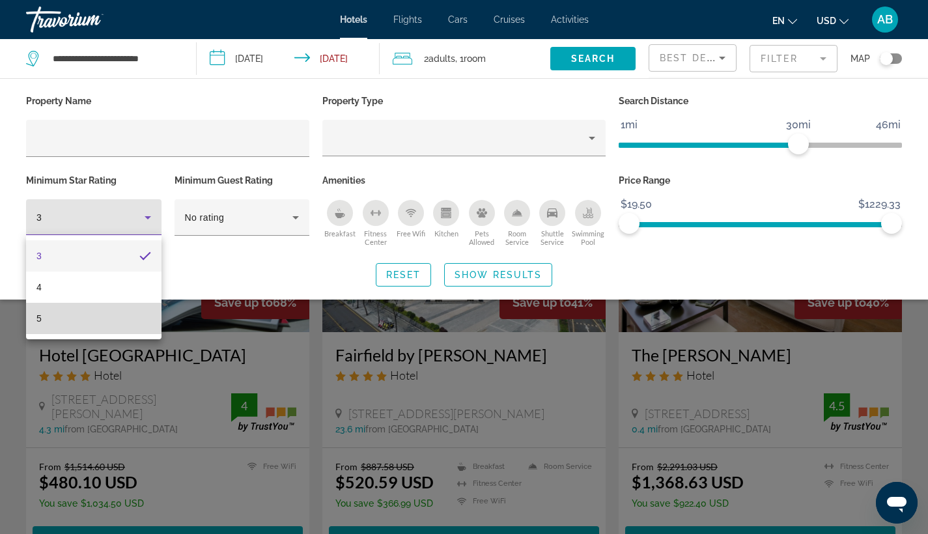
click at [124, 321] on mat-option "5" at bounding box center [94, 318] width 136 height 31
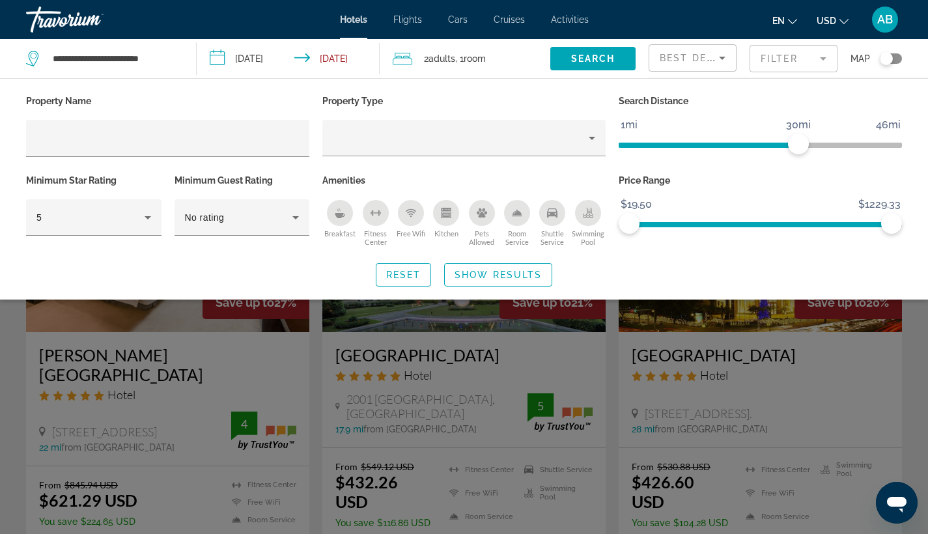
click at [553, 211] on icon "Shuttle Service" at bounding box center [552, 213] width 10 height 10
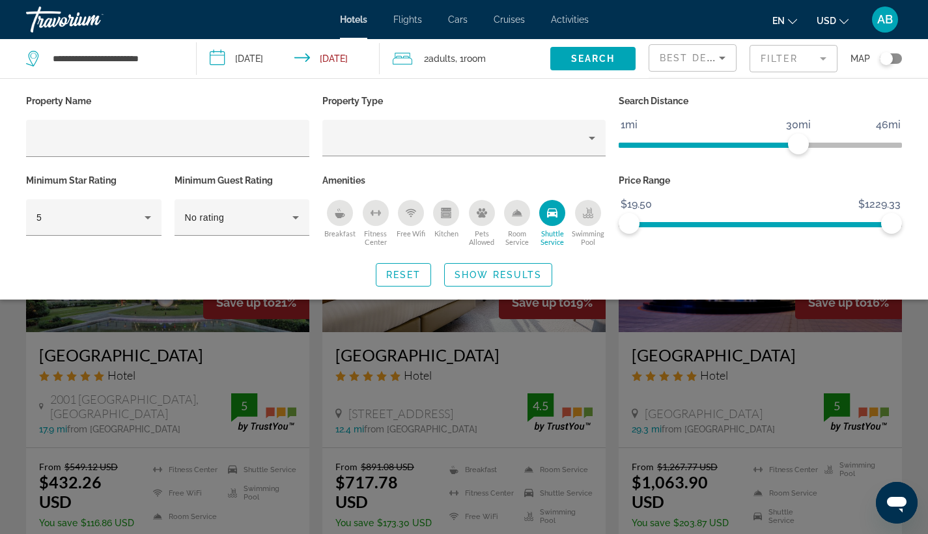
click at [413, 215] on icon "Free Wifi" at bounding box center [411, 213] width 10 height 10
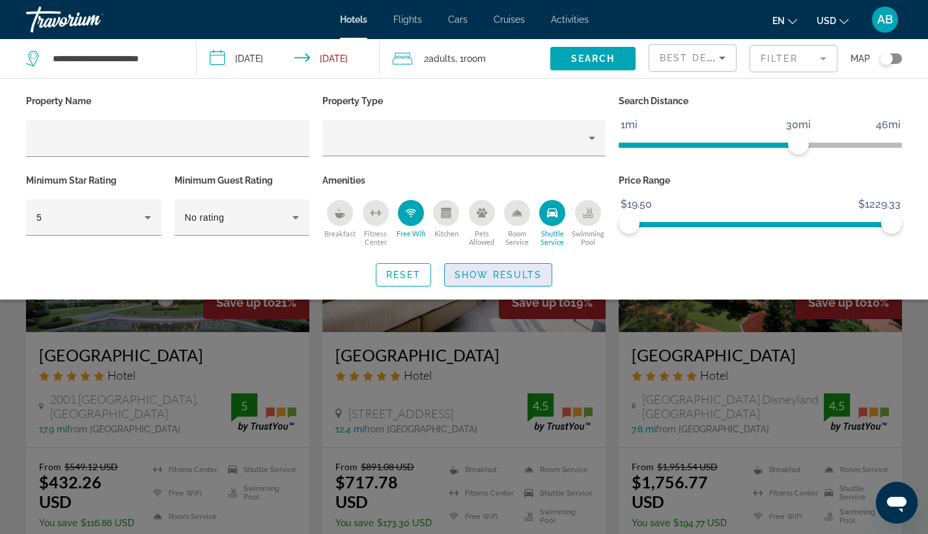
click at [504, 279] on span "Search widget" at bounding box center [498, 274] width 107 height 31
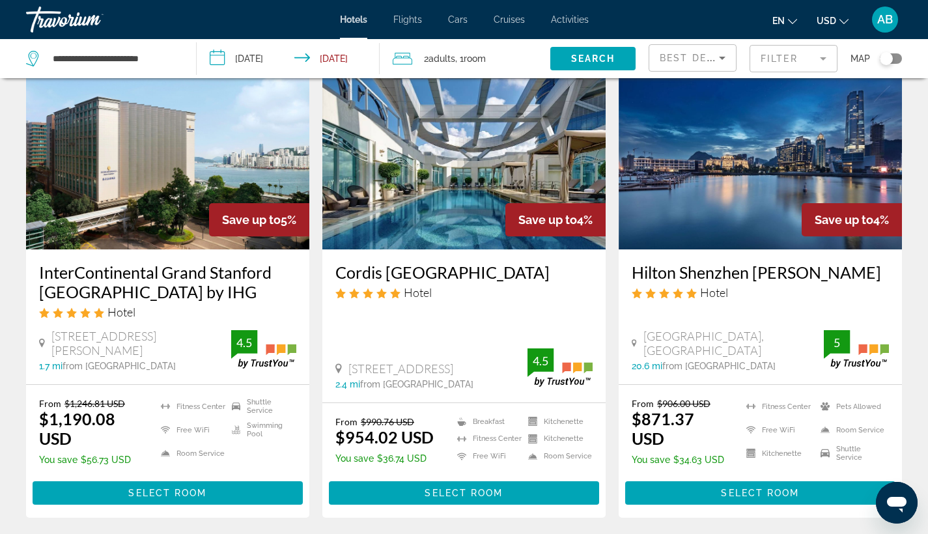
scroll to position [1068, 0]
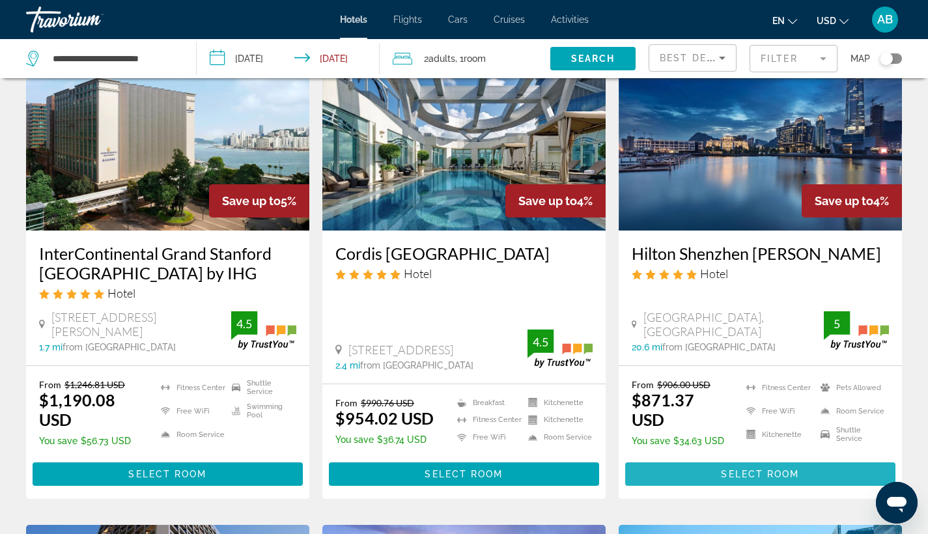
click at [737, 470] on span "Select Room" at bounding box center [760, 474] width 78 height 10
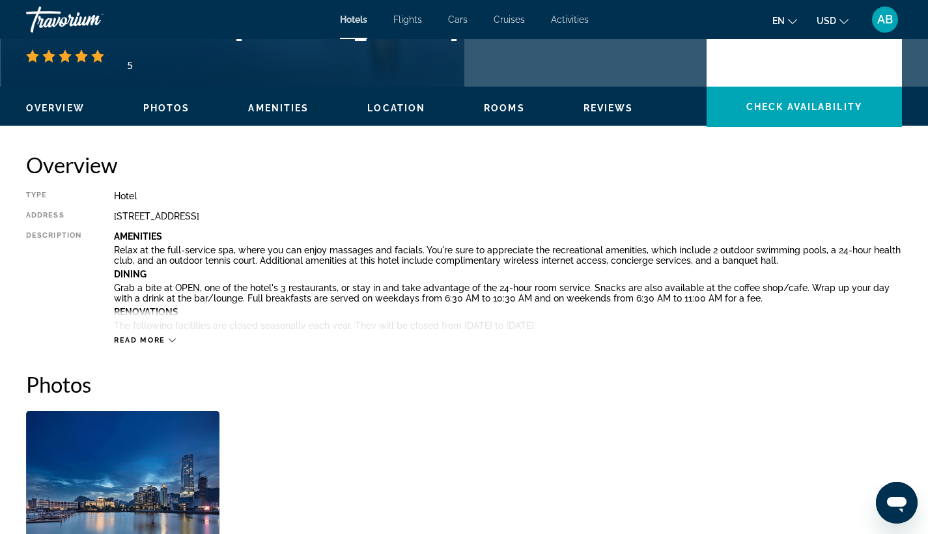
scroll to position [336, 0]
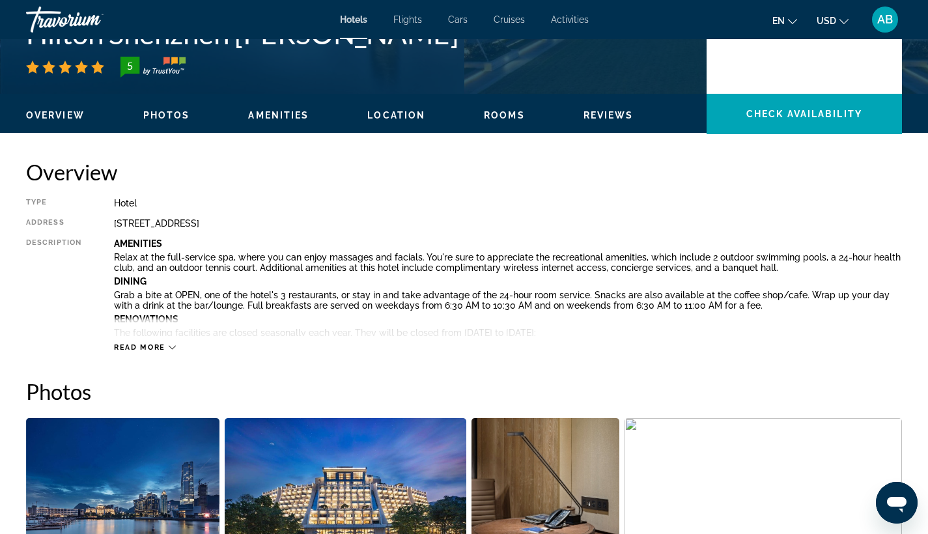
click at [175, 343] on div "Read more" at bounding box center [145, 347] width 62 height 8
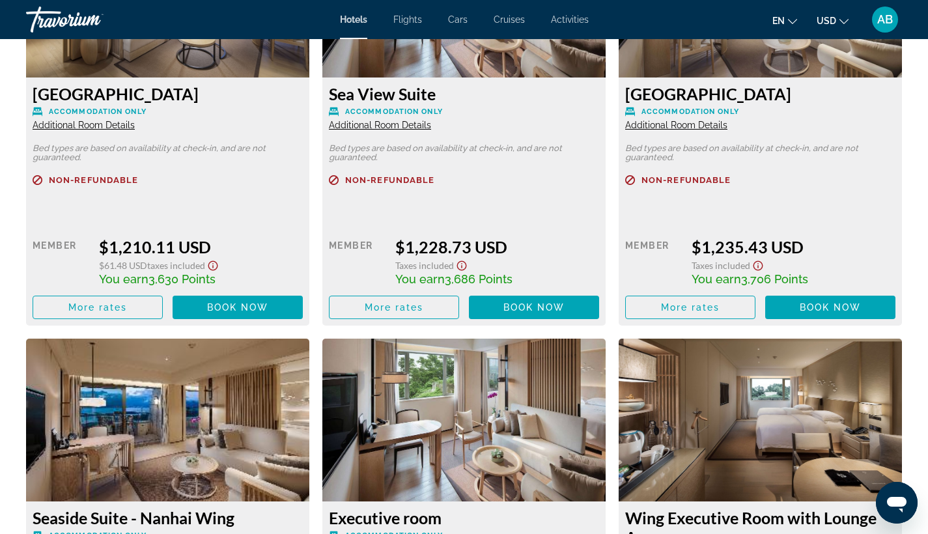
scroll to position [6272, 0]
click at [817, 313] on span "Book now" at bounding box center [831, 307] width 62 height 10
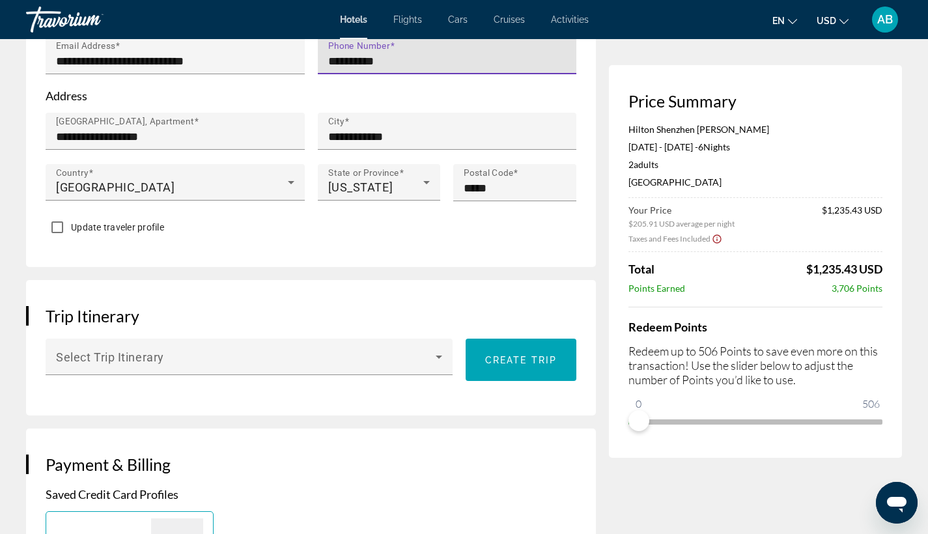
scroll to position [540, 0]
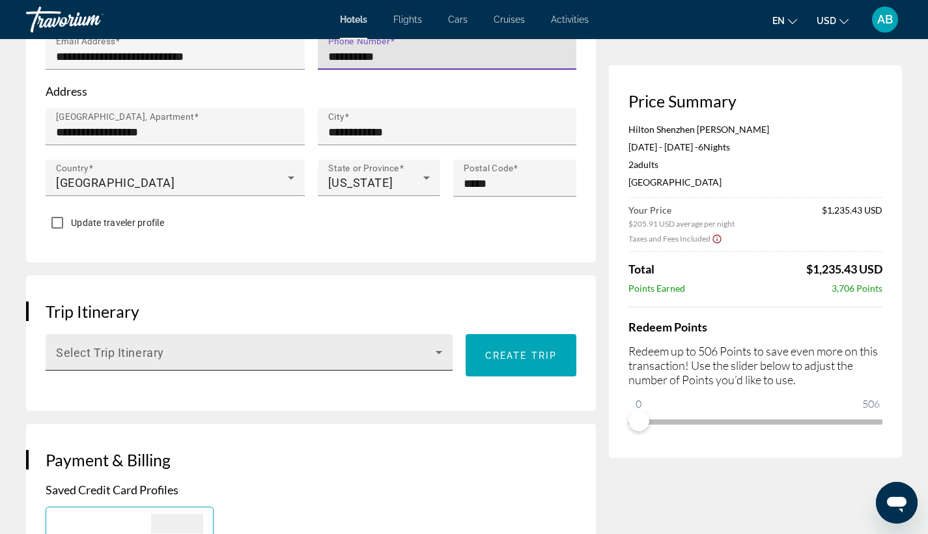
type input "**********"
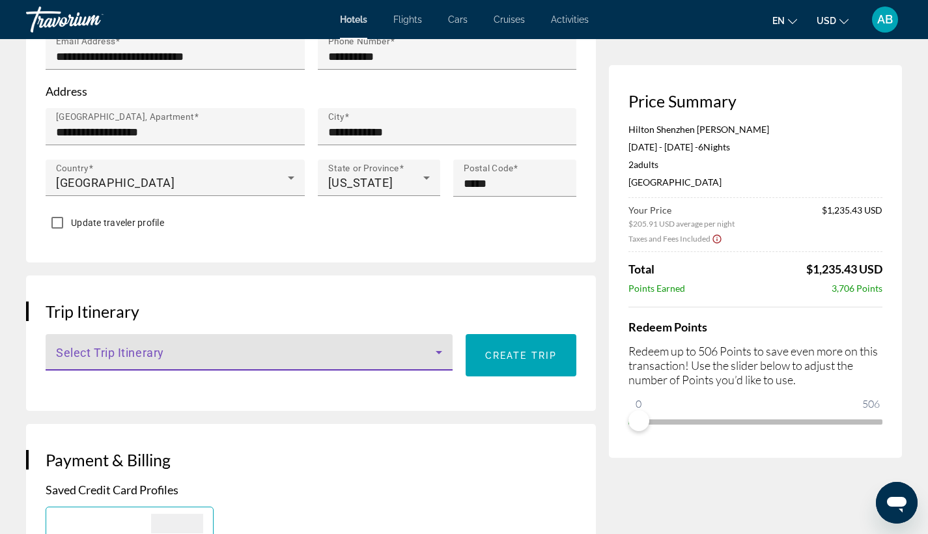
click at [438, 346] on icon "Main content" at bounding box center [439, 353] width 16 height 16
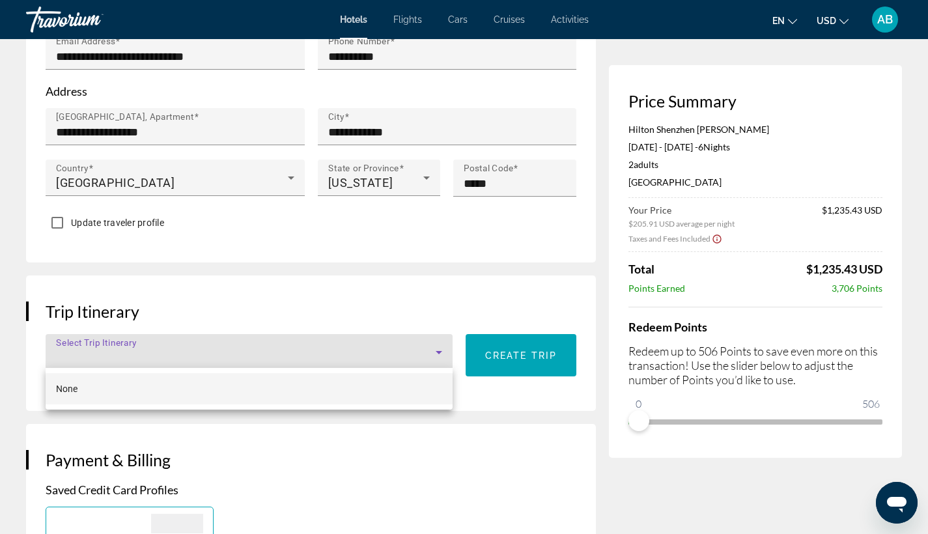
click at [434, 491] on div at bounding box center [464, 267] width 928 height 534
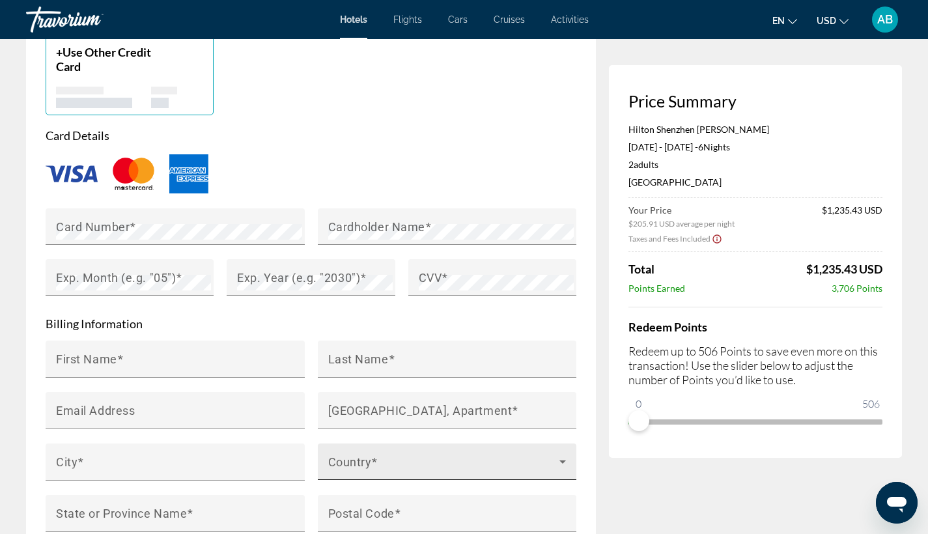
scroll to position [1052, 0]
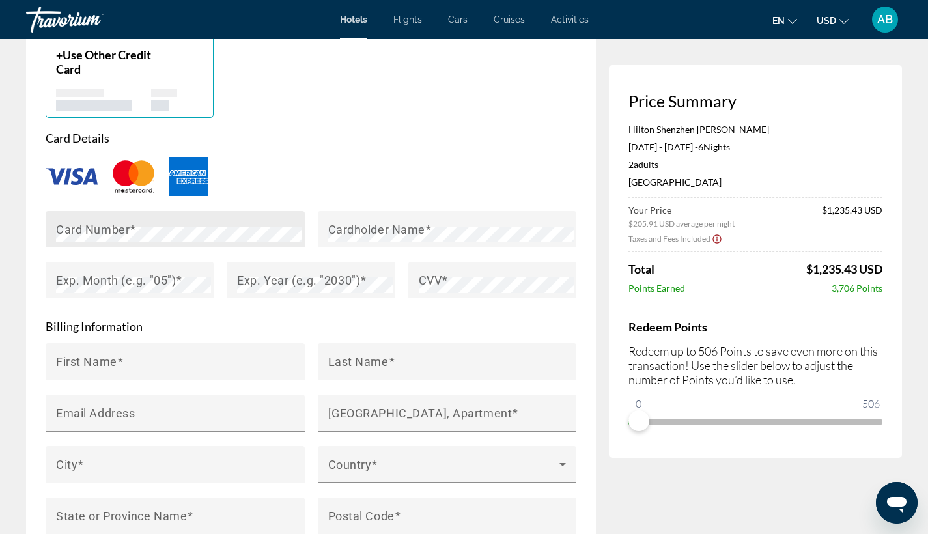
click at [70, 223] on mat-label "Card Number" at bounding box center [93, 229] width 74 height 14
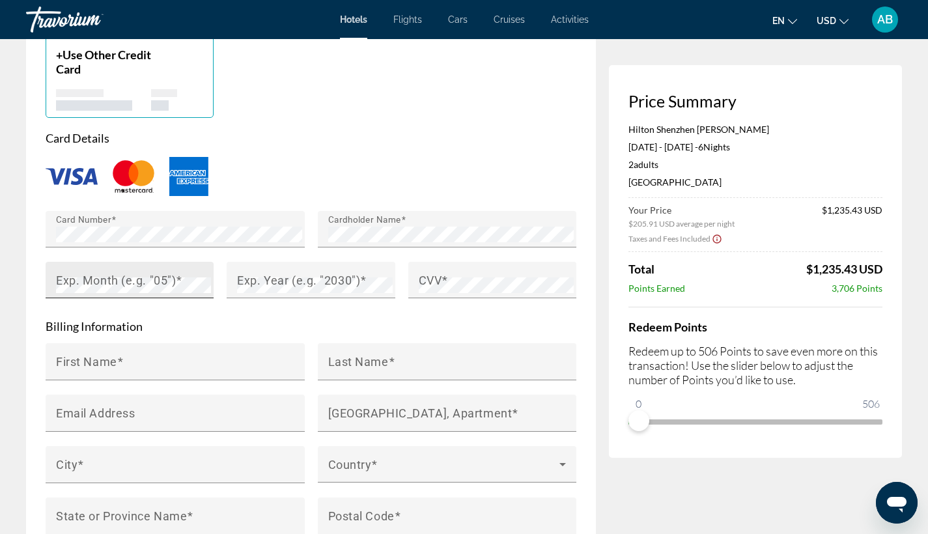
click at [167, 276] on mat-label "Exp. Month (e.g. "05")" at bounding box center [116, 280] width 120 height 14
click at [326, 283] on mat-label "Exp. Year (e.g. "2030")" at bounding box center [298, 280] width 123 height 14
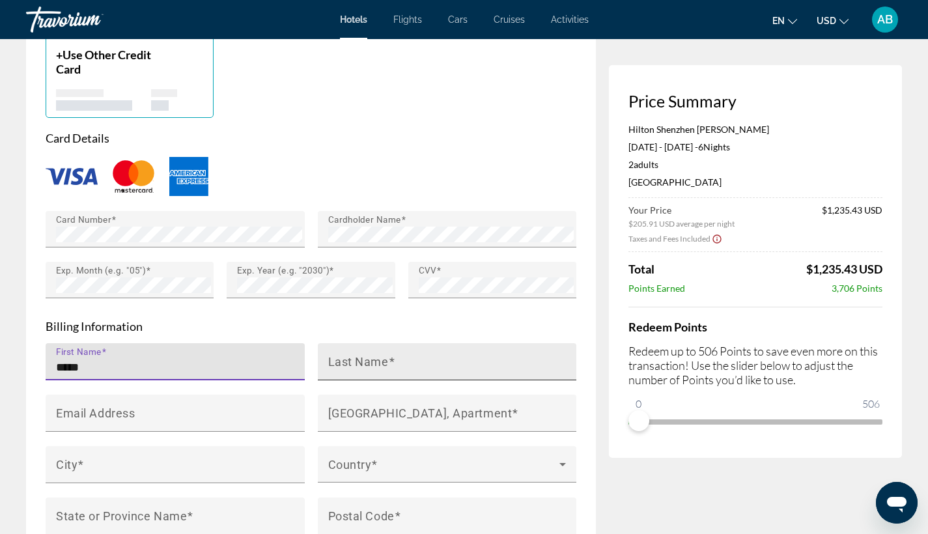
type input "*****"
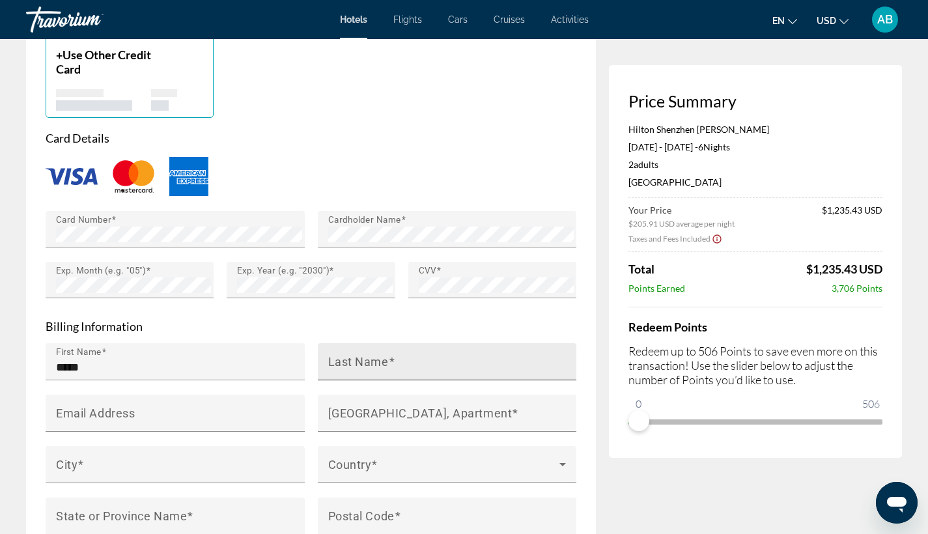
click at [359, 361] on mat-label "Last Name" at bounding box center [358, 361] width 61 height 14
click at [359, 361] on input "Last Name" at bounding box center [451, 368] width 246 height 16
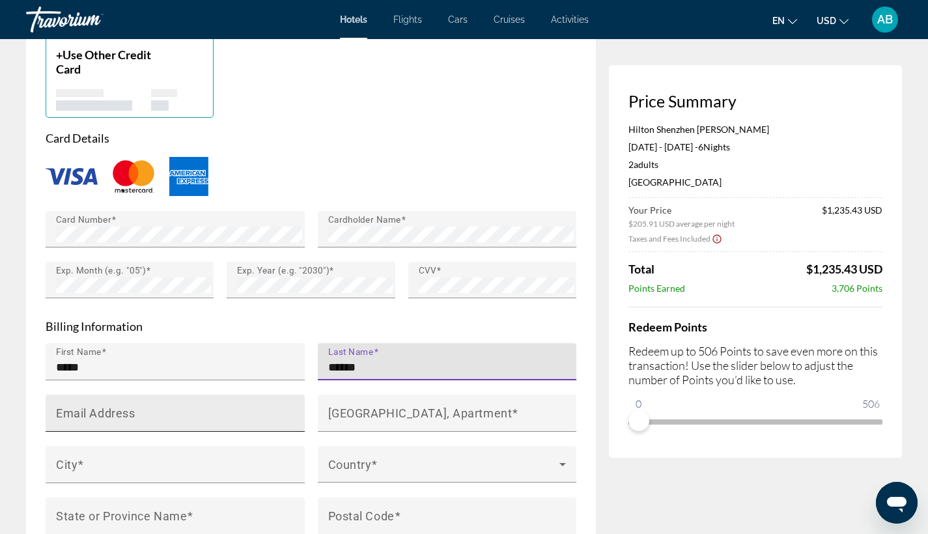
type input "******"
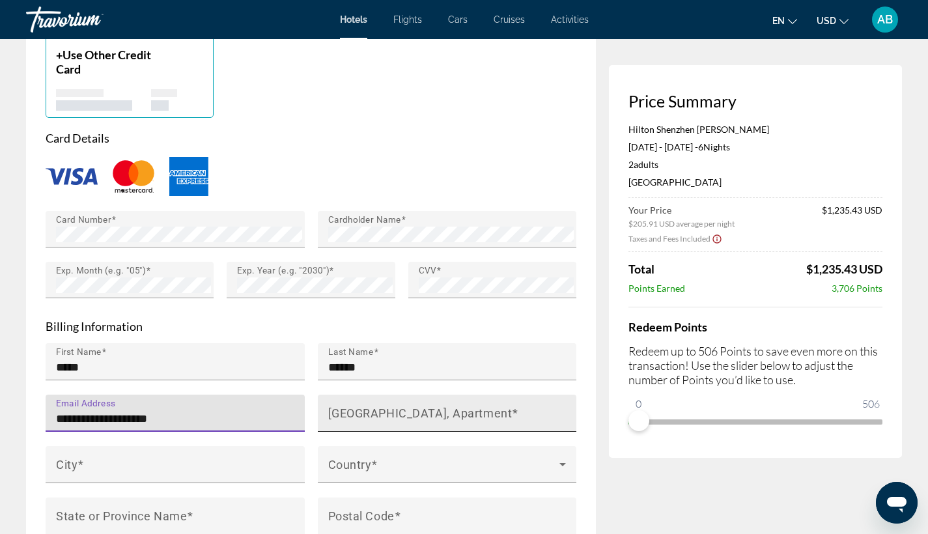
type input "**********"
click at [405, 407] on mat-label "[GEOGRAPHIC_DATA], Apartment" at bounding box center [420, 413] width 184 height 14
click at [405, 411] on input "[GEOGRAPHIC_DATA], Apartment" at bounding box center [451, 419] width 246 height 16
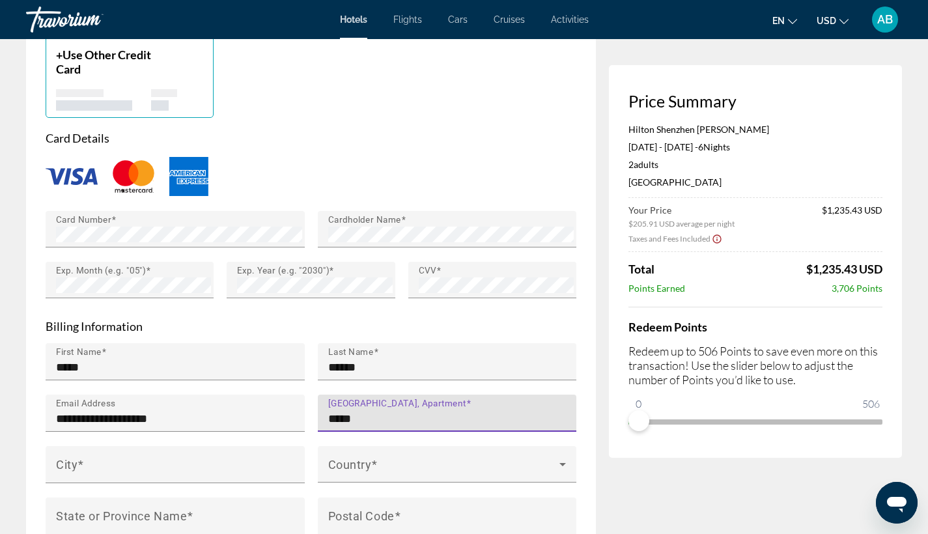
click at [339, 411] on input "*****" at bounding box center [451, 419] width 246 height 16
type input "****"
type input "**********"
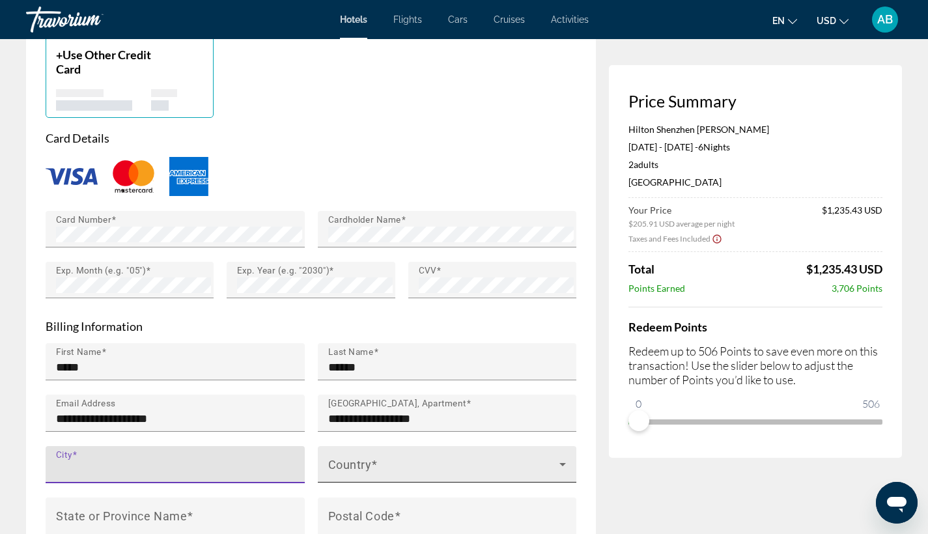
type input "**********"
type input "**"
type input "*****"
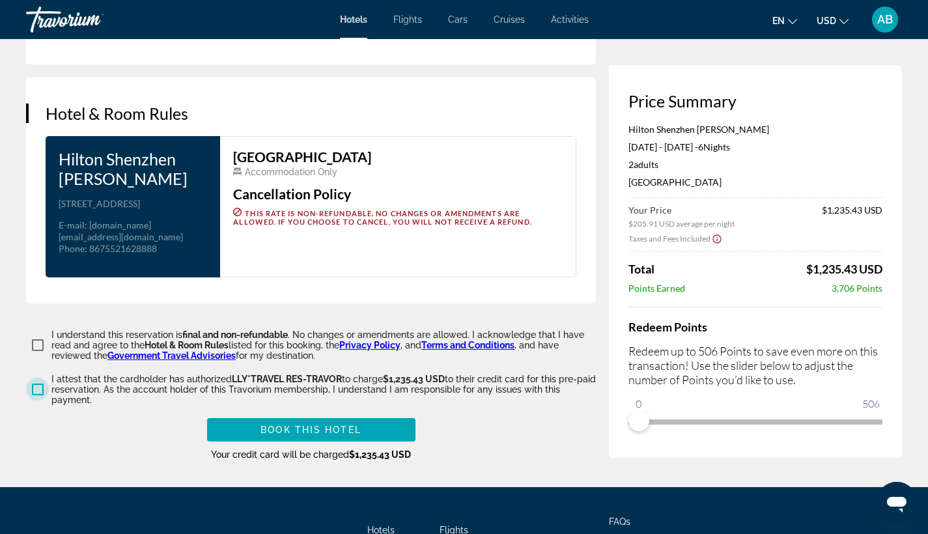
scroll to position [1590, 0]
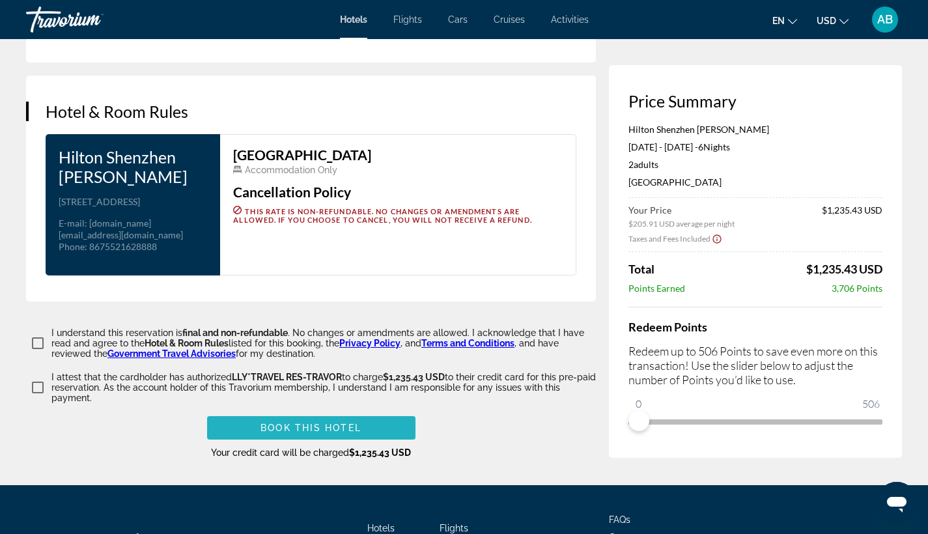
click at [329, 433] on span "Book this hotel" at bounding box center [311, 428] width 101 height 10
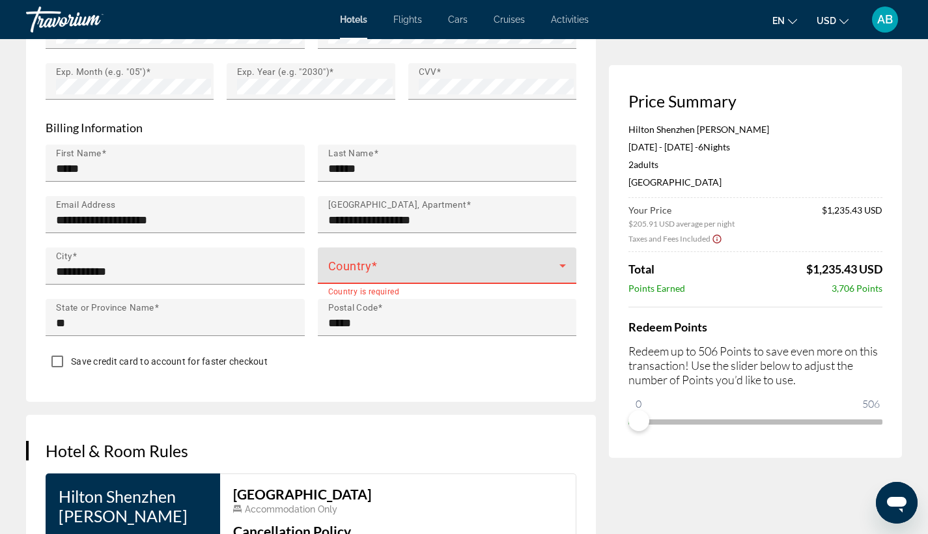
click at [564, 261] on icon "Main content" at bounding box center [563, 266] width 16 height 16
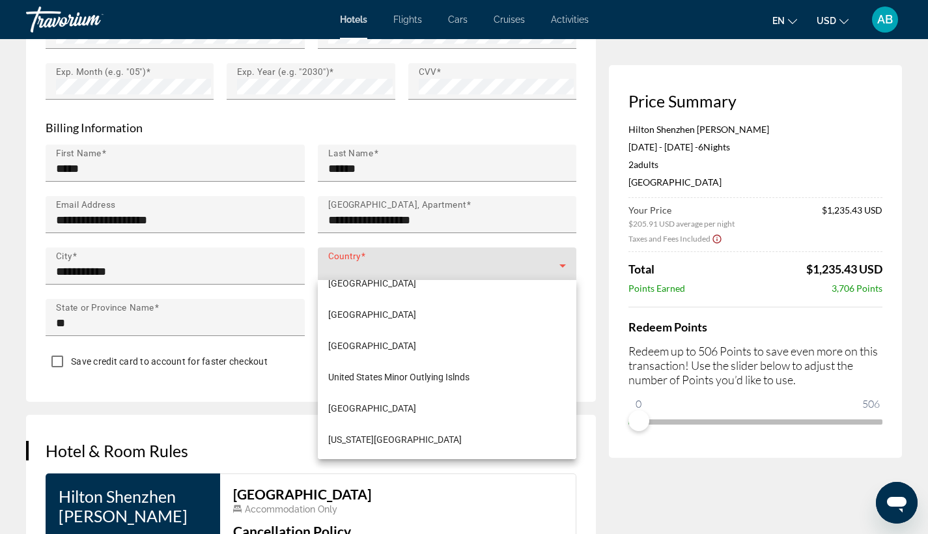
scroll to position [7518, 0]
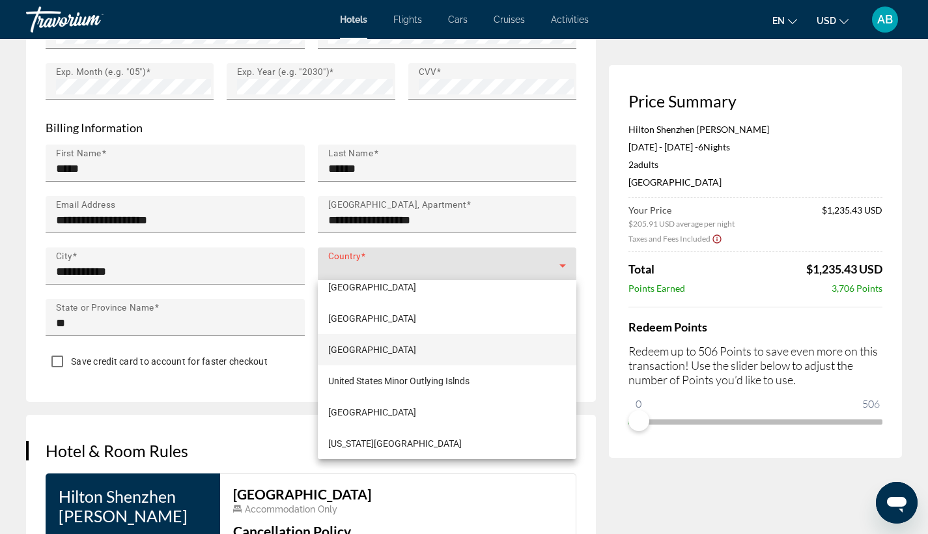
click at [404, 345] on span "[GEOGRAPHIC_DATA]" at bounding box center [372, 350] width 88 height 16
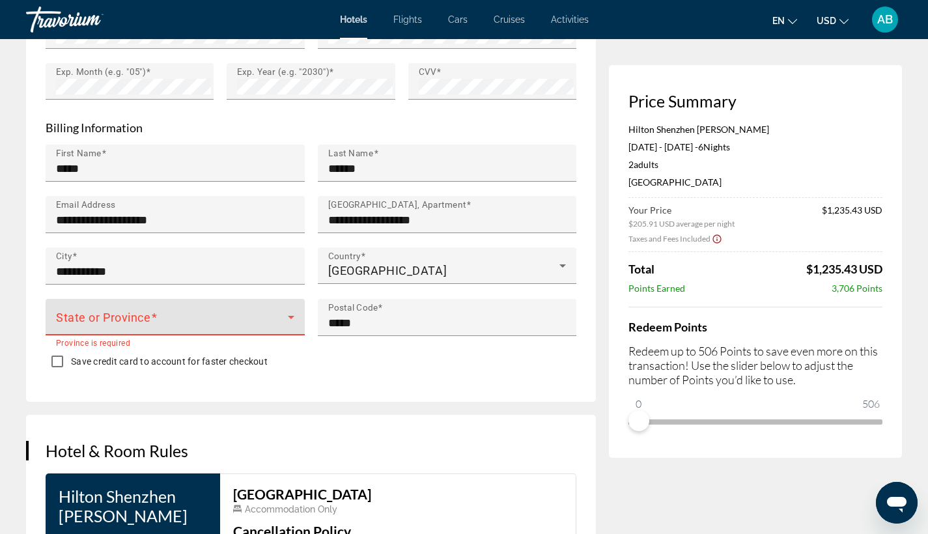
click at [293, 316] on icon "Main content" at bounding box center [291, 317] width 7 height 3
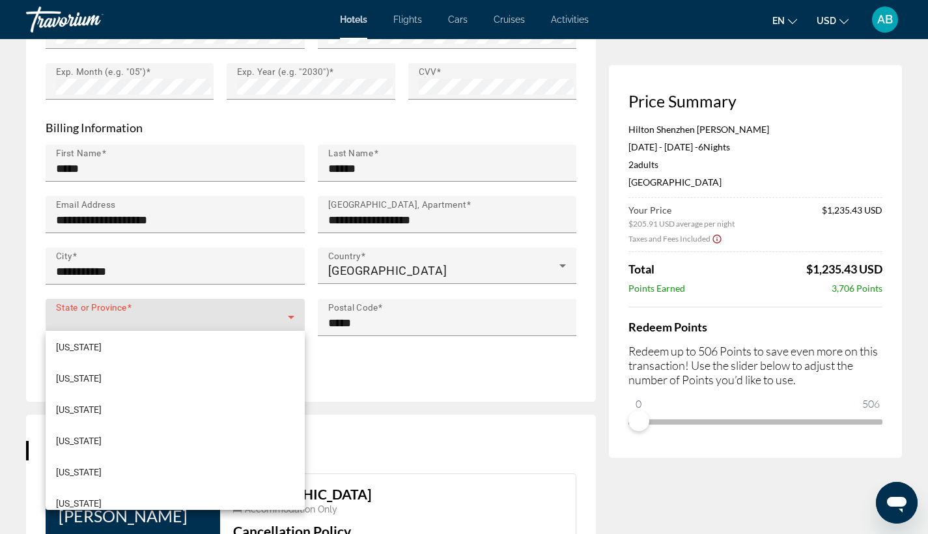
scroll to position [842, 0]
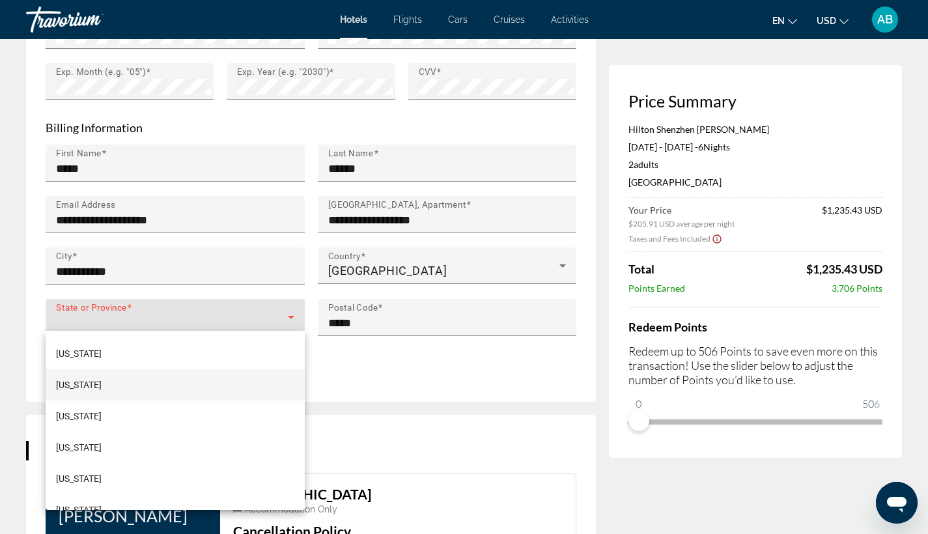
click at [87, 386] on mat-option "[US_STATE]" at bounding box center [175, 384] width 259 height 31
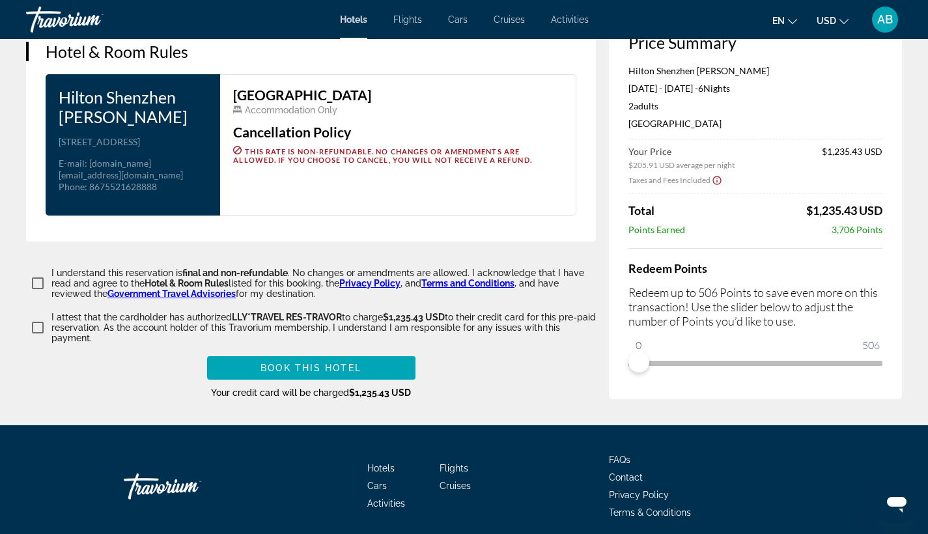
scroll to position [1655, 0]
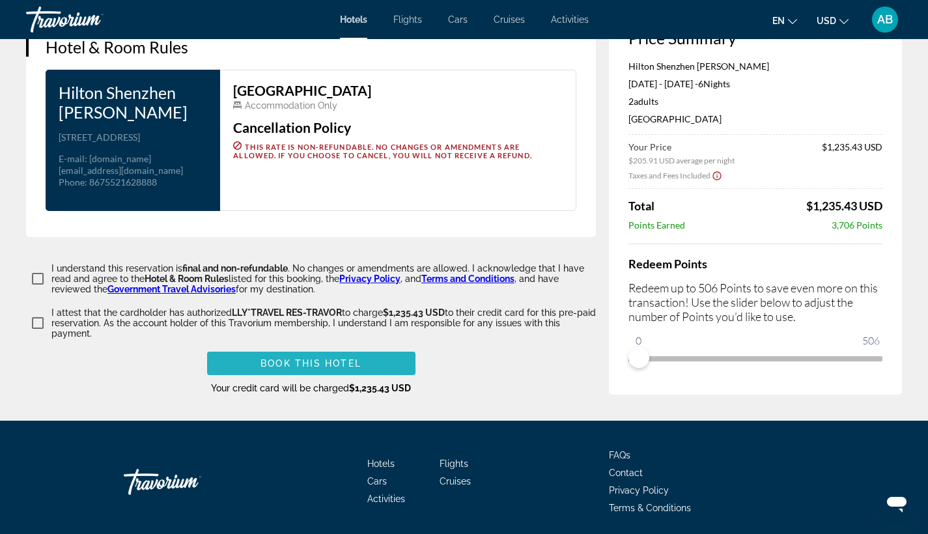
click at [291, 369] on span "Book this hotel" at bounding box center [311, 363] width 101 height 10
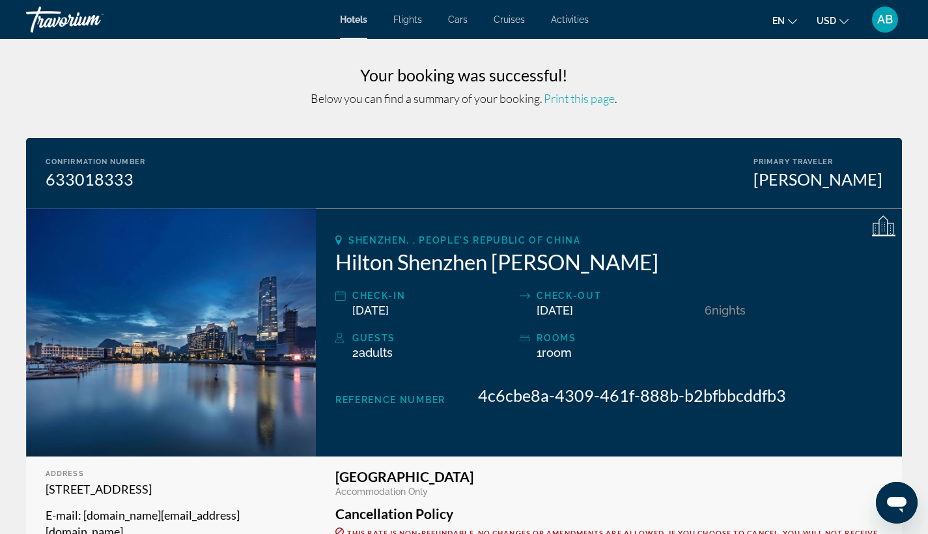
click at [221, 67] on h3 "Your booking was successful!" at bounding box center [464, 75] width 876 height 20
